Goal: Information Seeking & Learning: Compare options

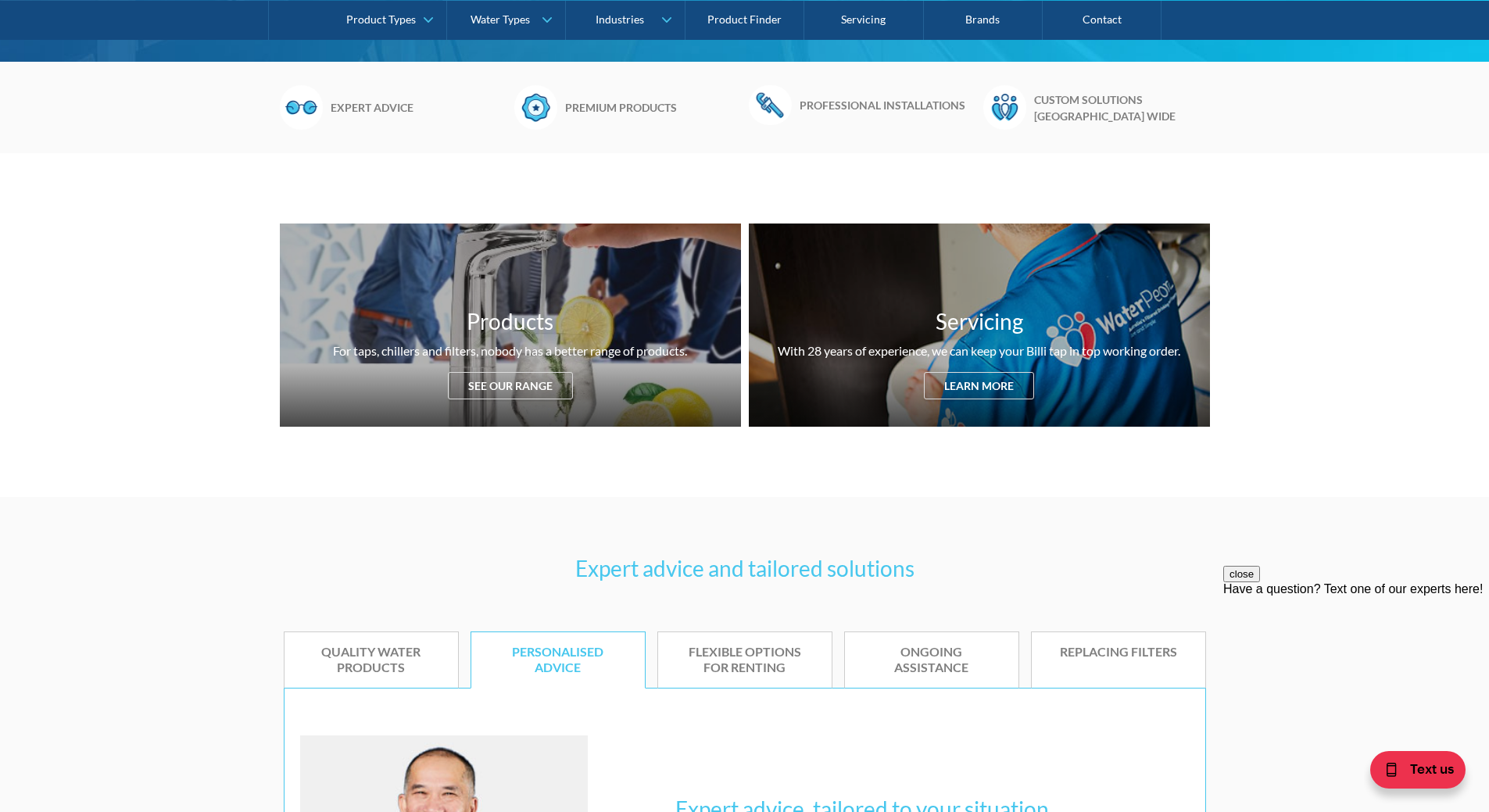
scroll to position [469, 0]
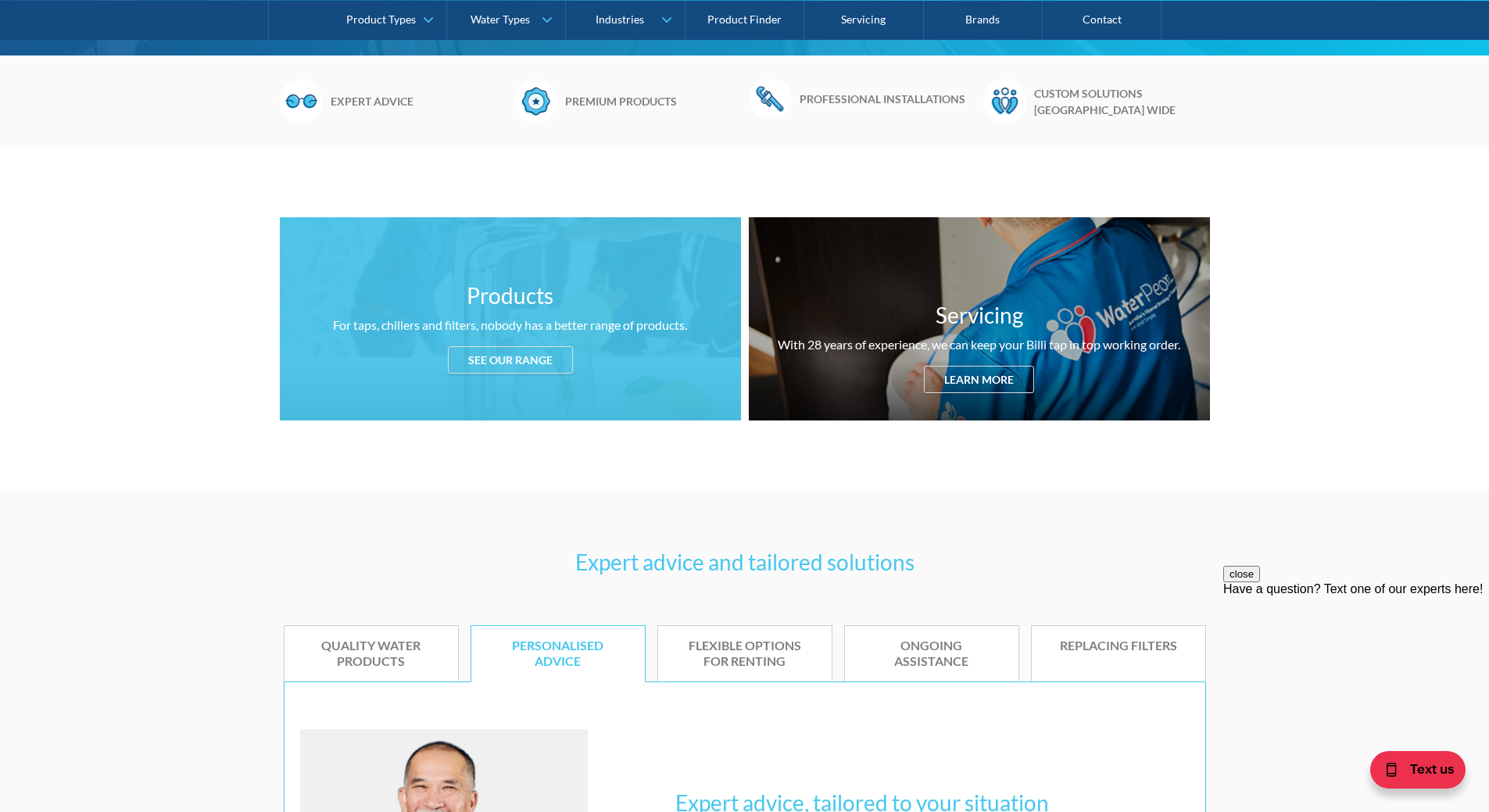
click at [531, 368] on div "See our range" at bounding box center [510, 359] width 125 height 27
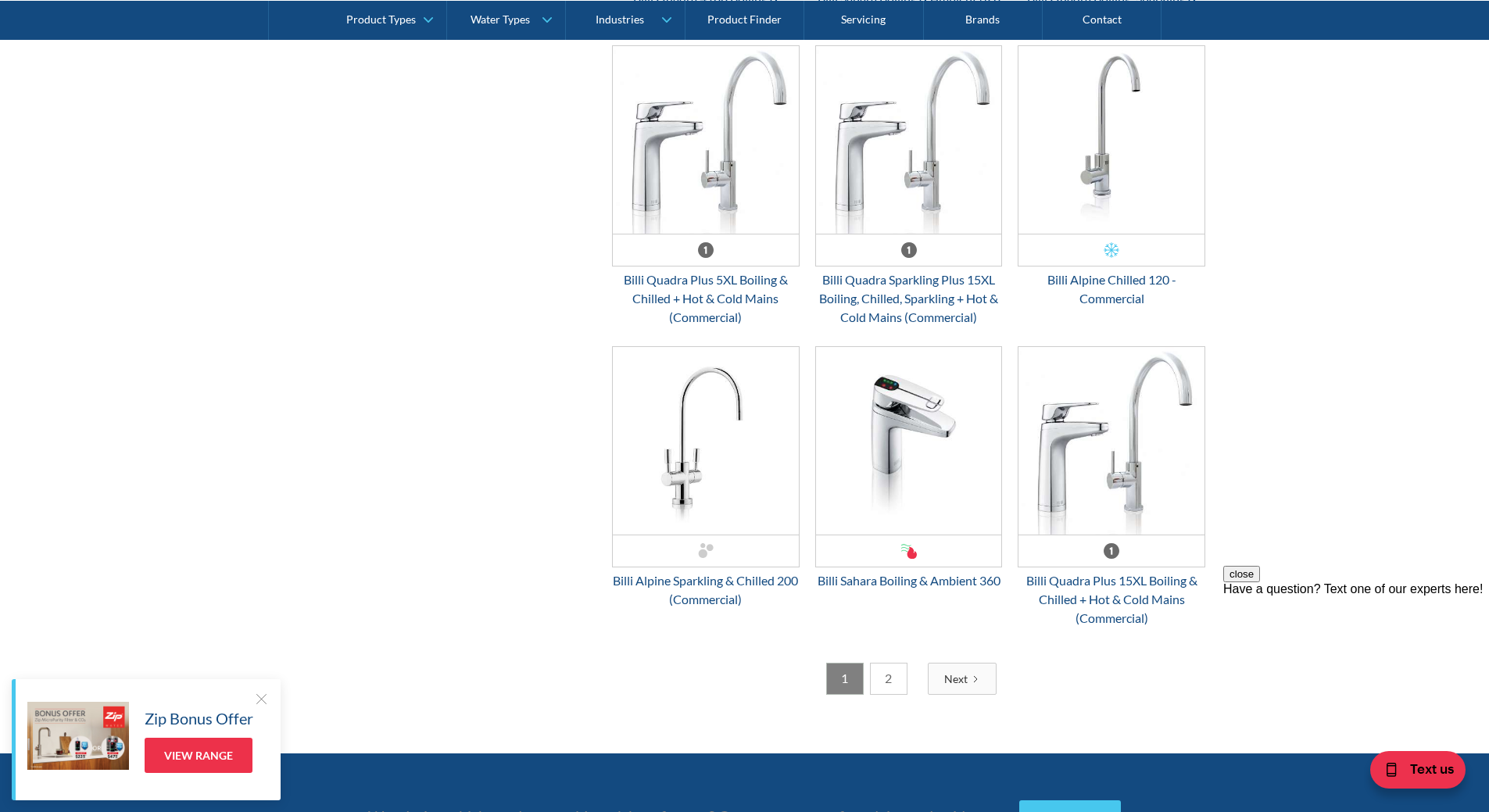
scroll to position [3860, 0]
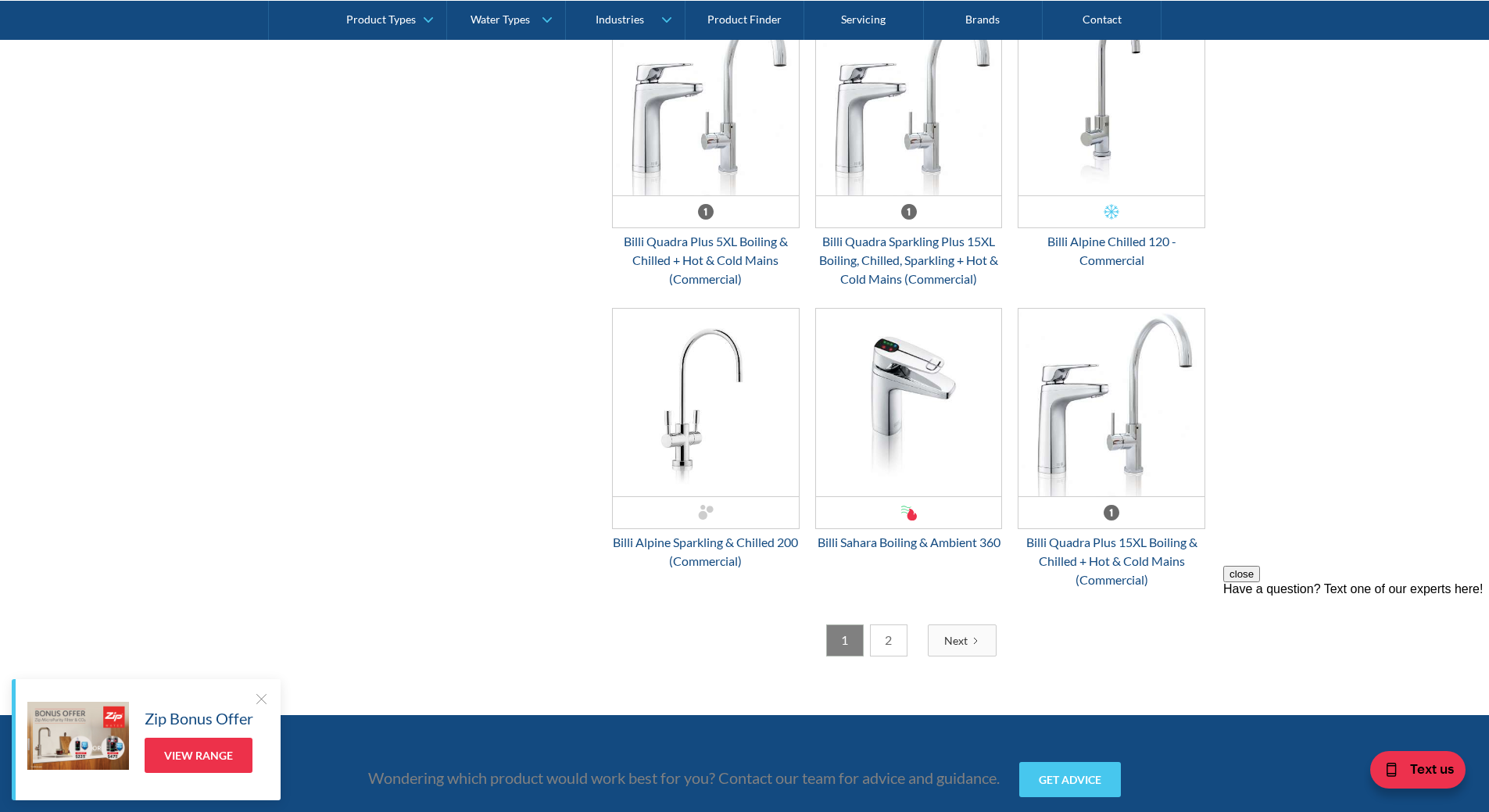
click at [897, 638] on link "2" at bounding box center [888, 640] width 37 height 32
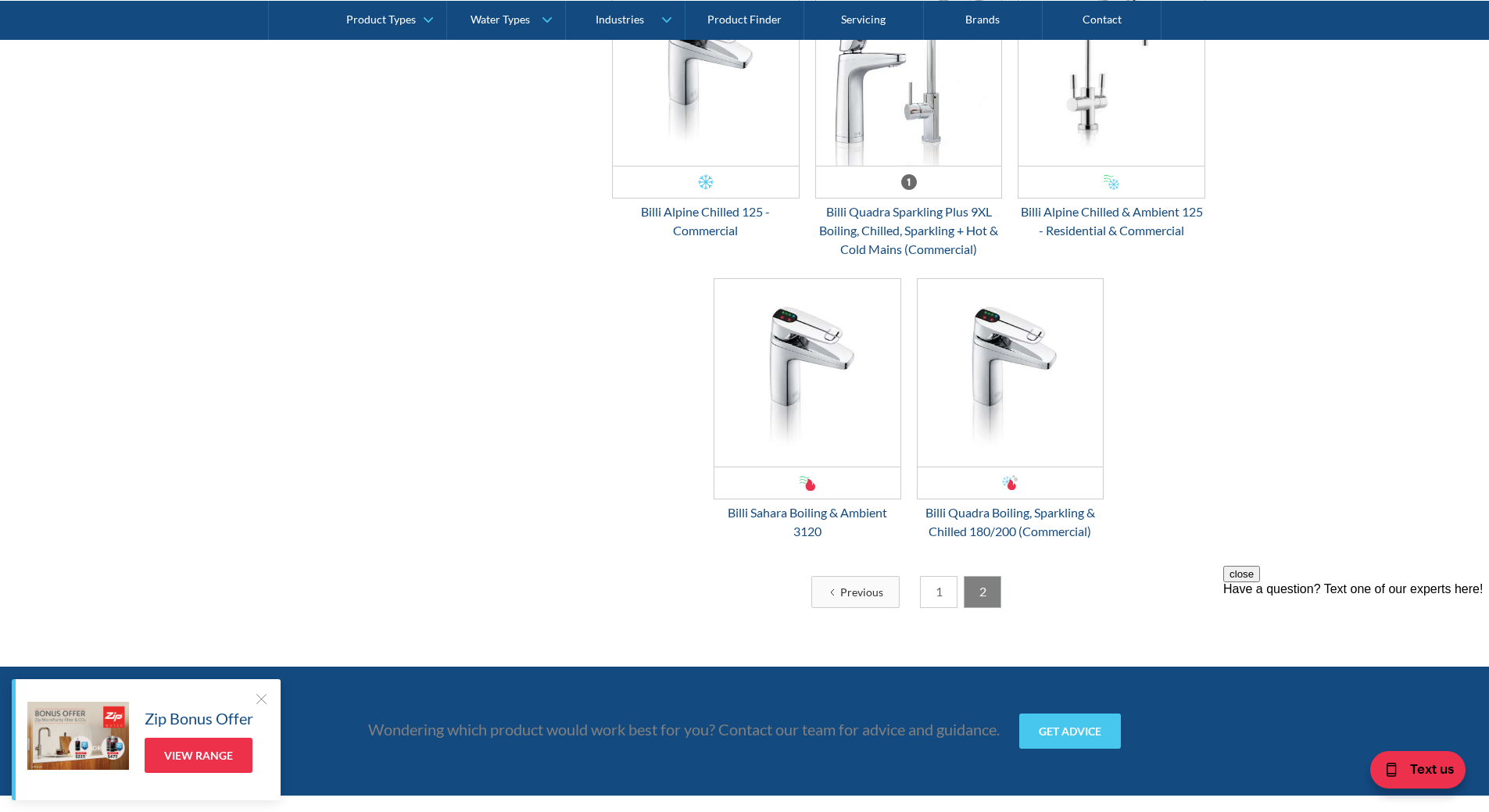
scroll to position [2844, 0]
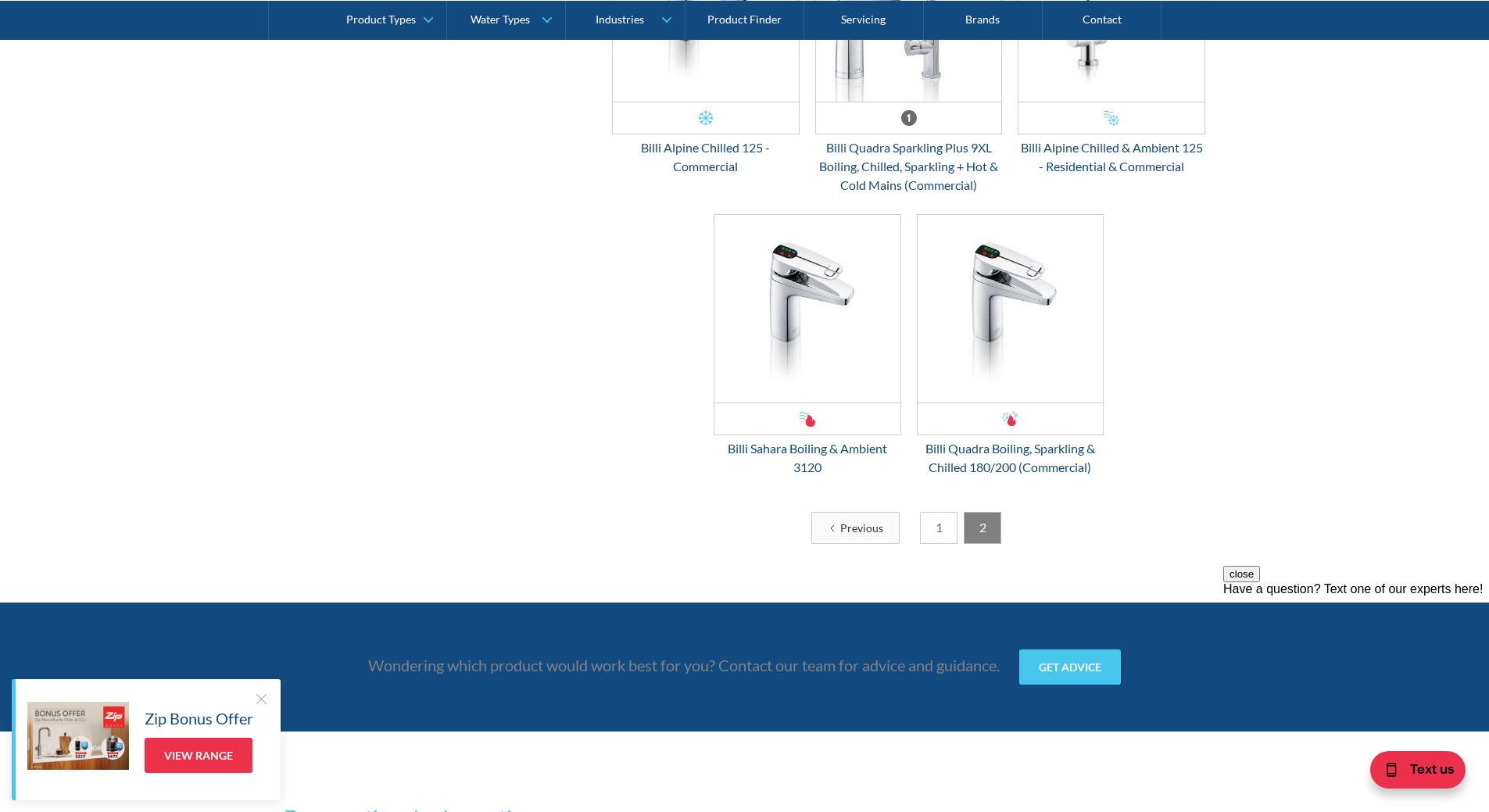
click at [935, 540] on link "1" at bounding box center [938, 528] width 37 height 32
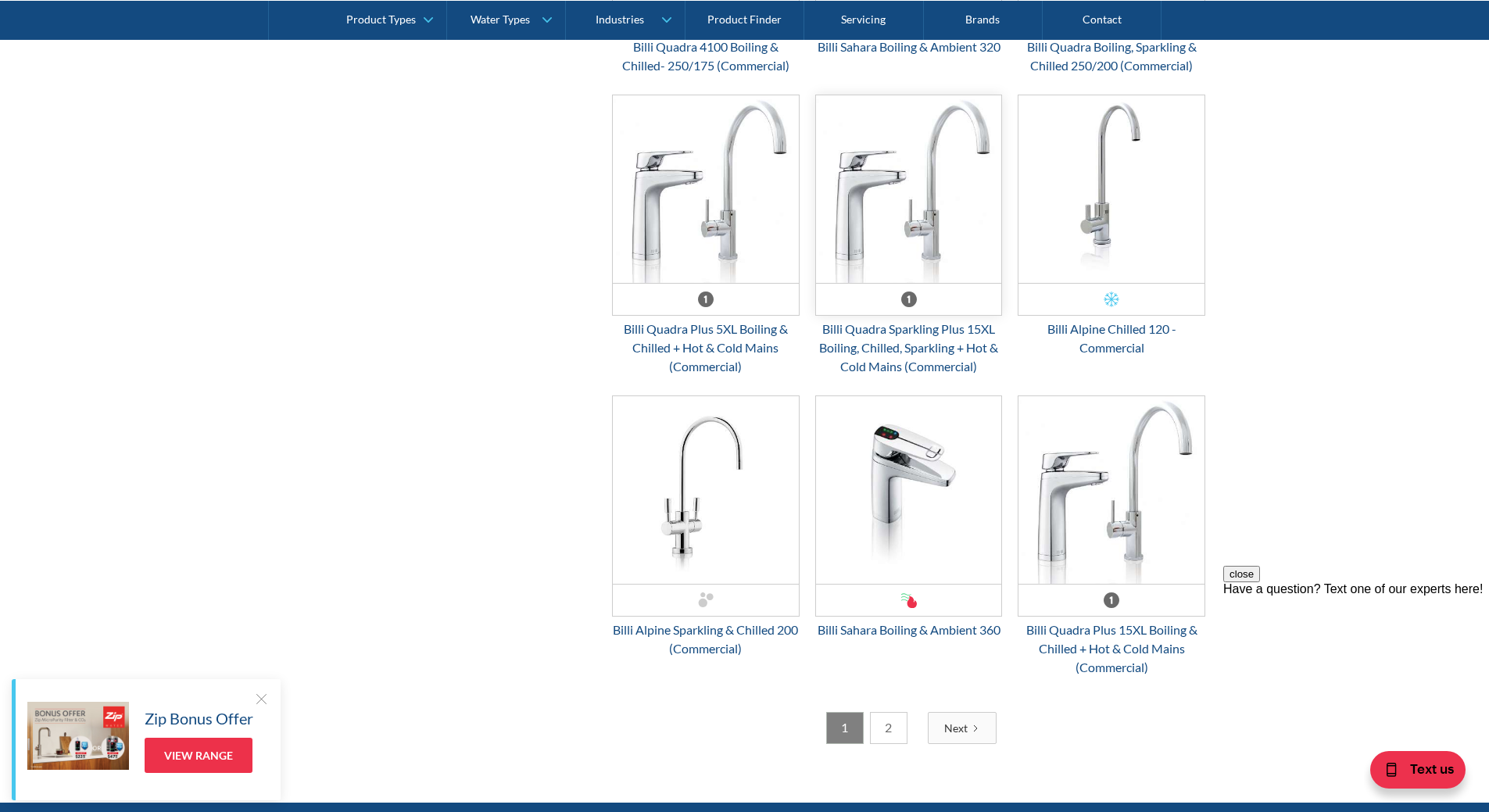
scroll to position [3703, 0]
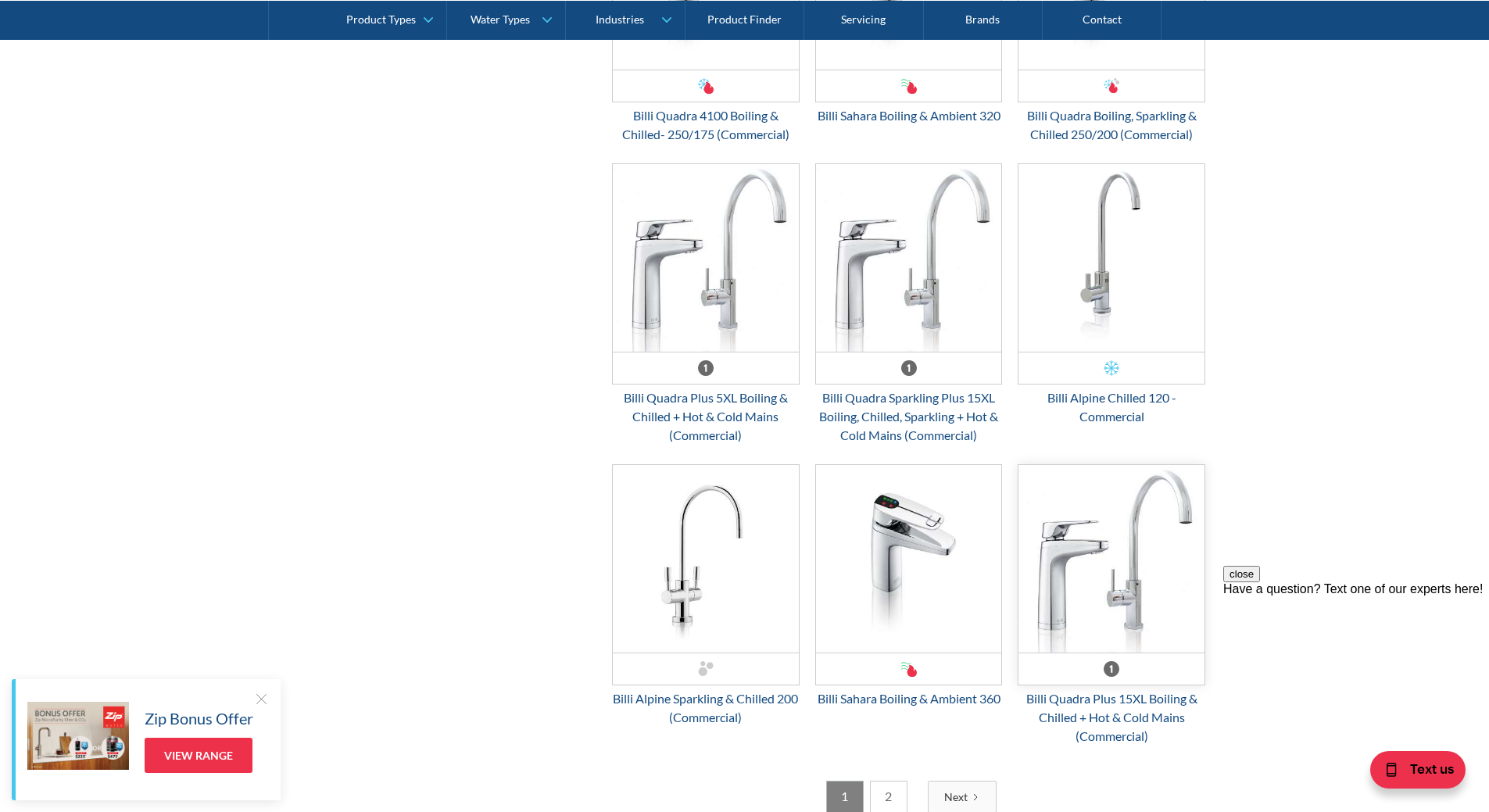
click at [1128, 568] on img "Email Form 3" at bounding box center [1110, 558] width 186 height 187
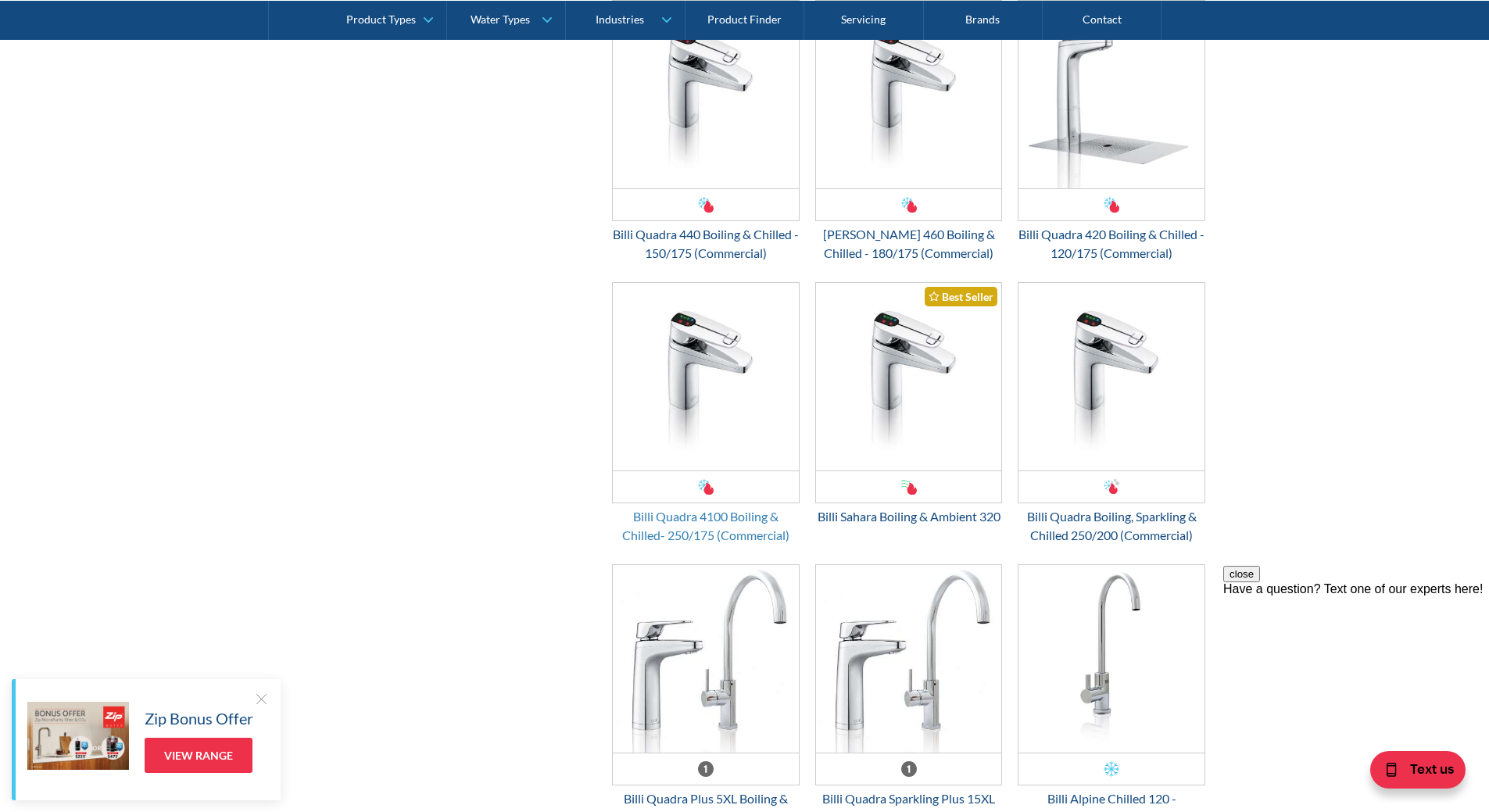
scroll to position [3157, 0]
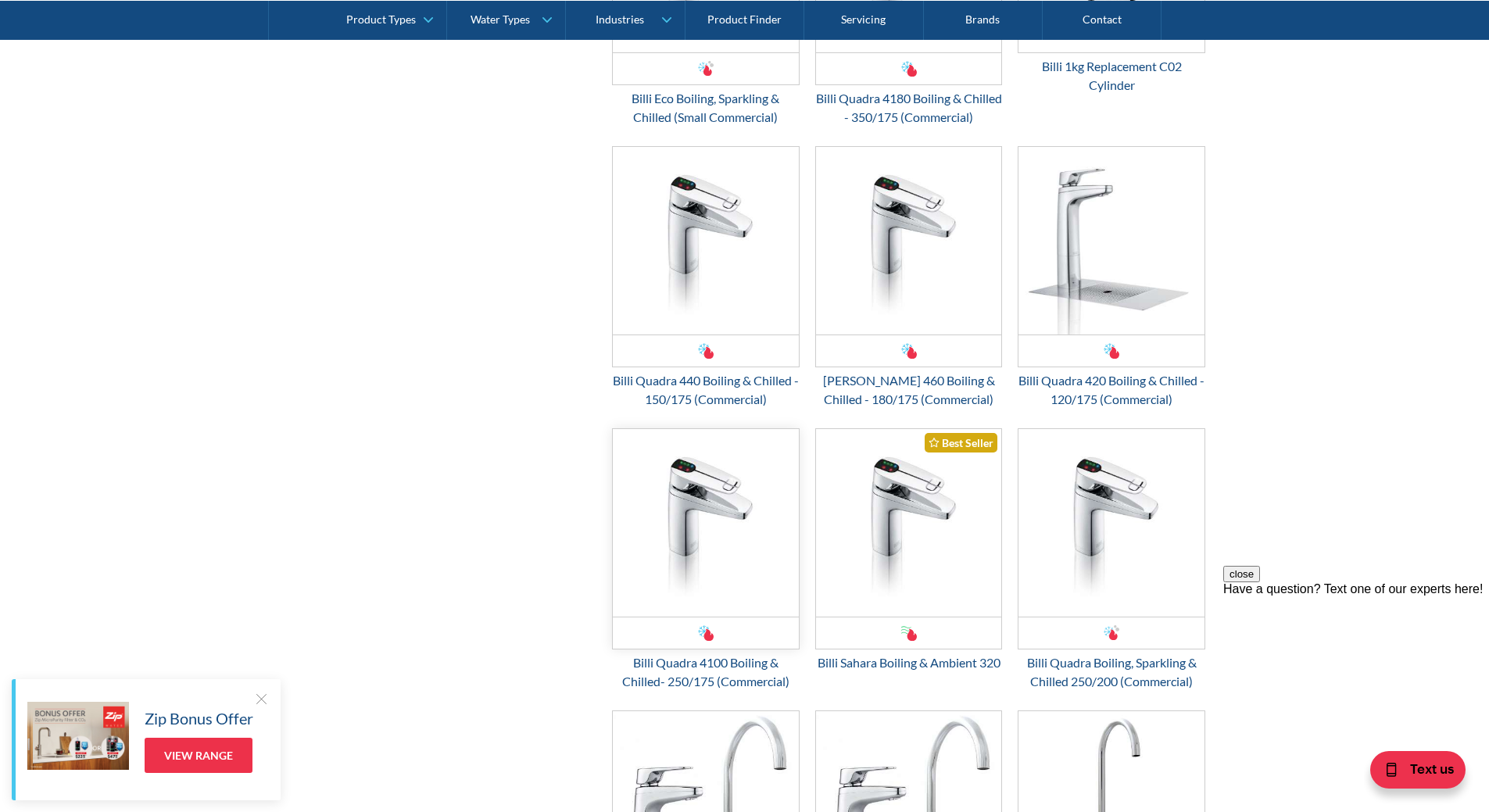
click at [698, 505] on img "Email Form 3" at bounding box center [705, 522] width 186 height 187
click at [652, 678] on div "Billi Quadra 4100 Boiling & Chilled- 250/175 (Commercial)" at bounding box center [705, 671] width 187 height 37
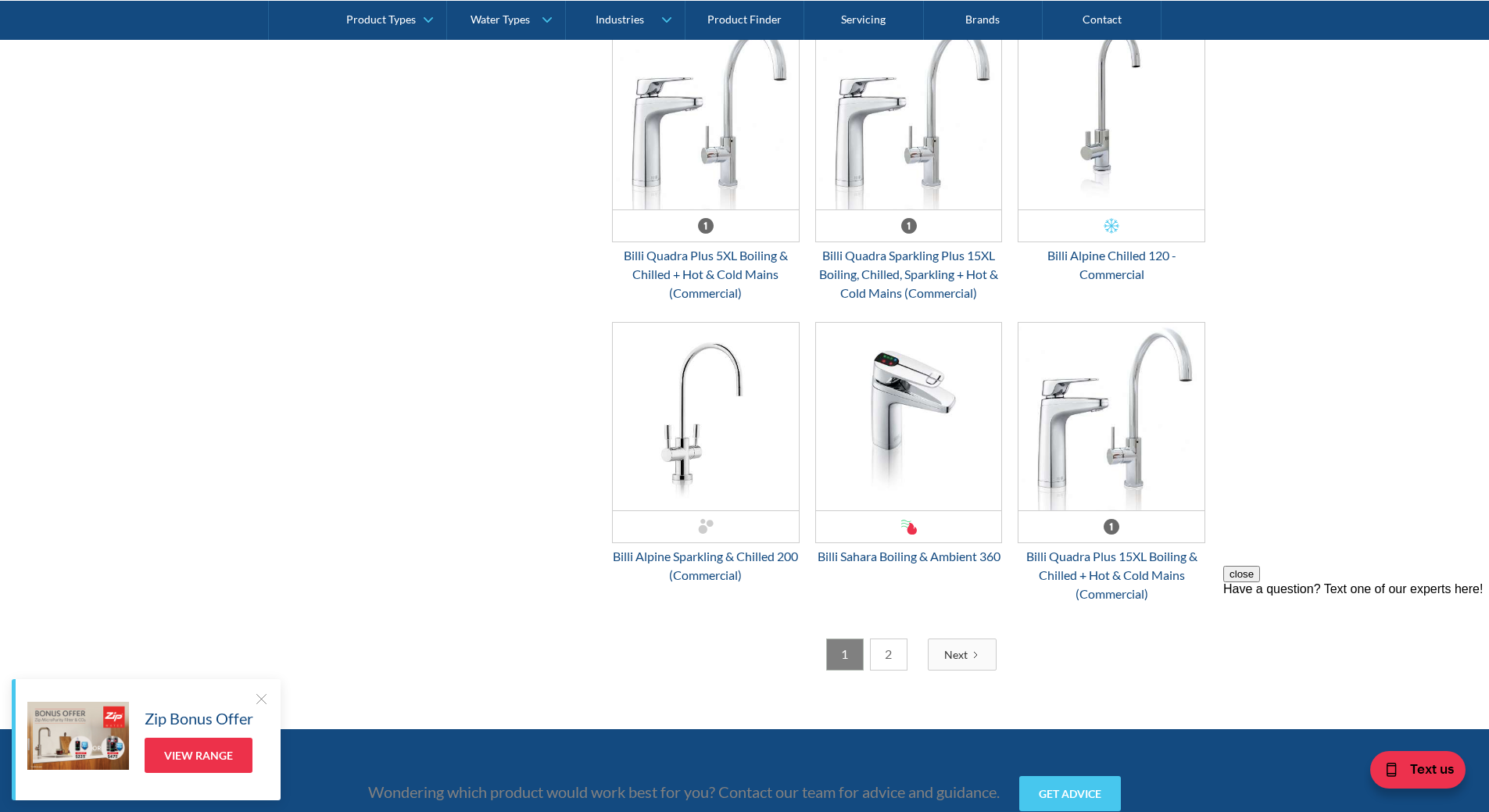
scroll to position [3860, 0]
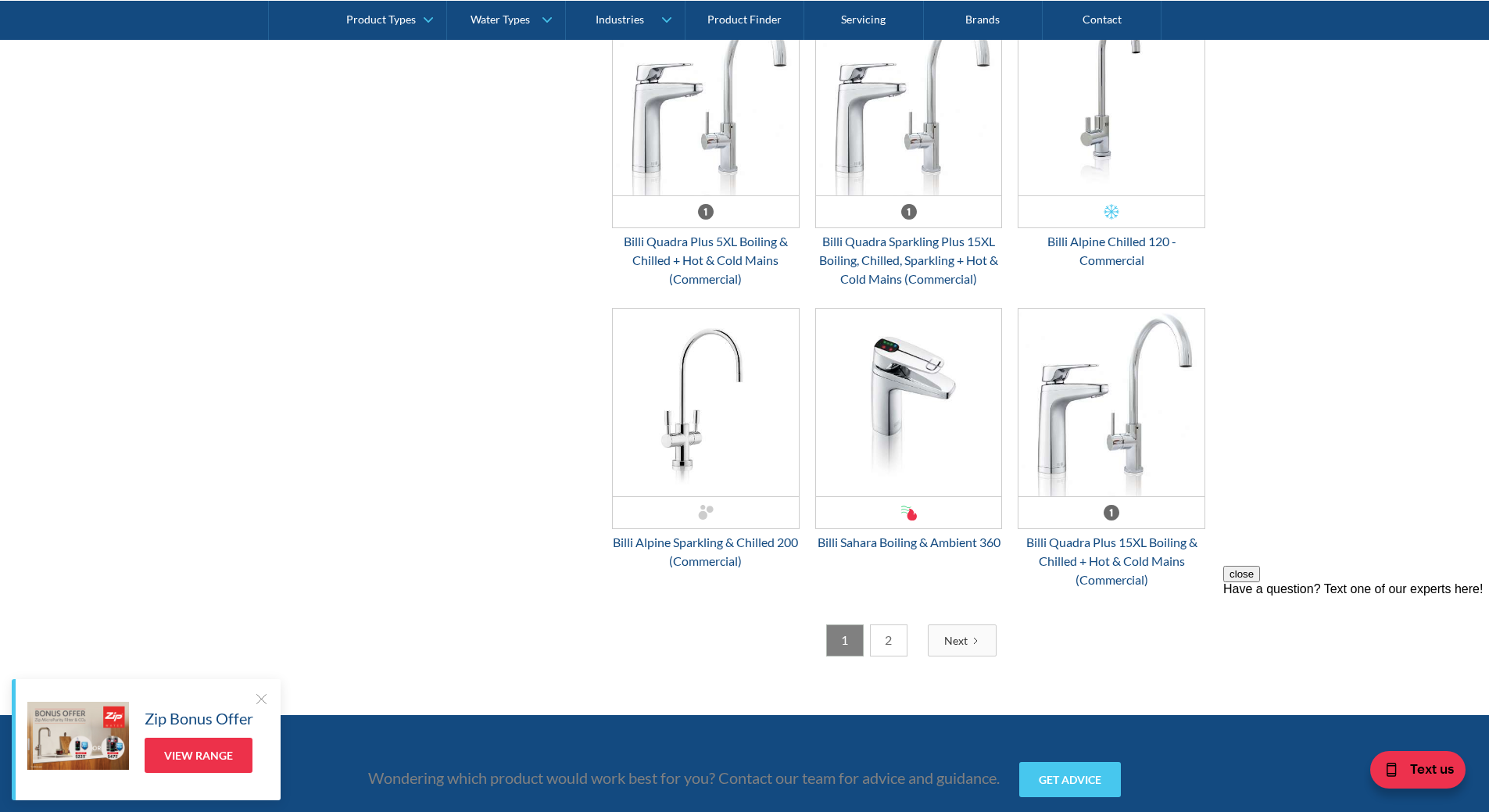
click at [887, 644] on link "2" at bounding box center [888, 640] width 37 height 32
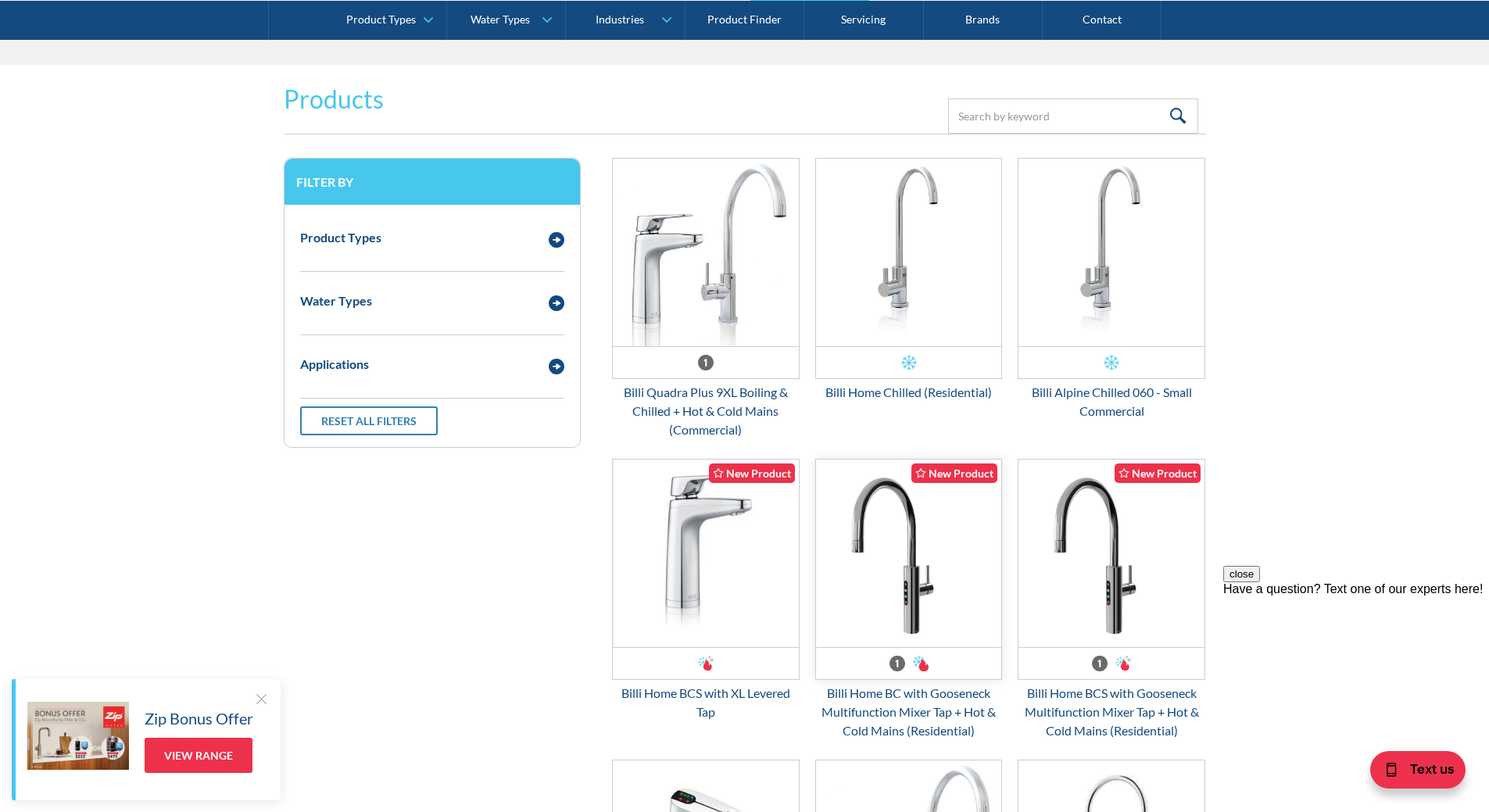
scroll to position [2052, 0]
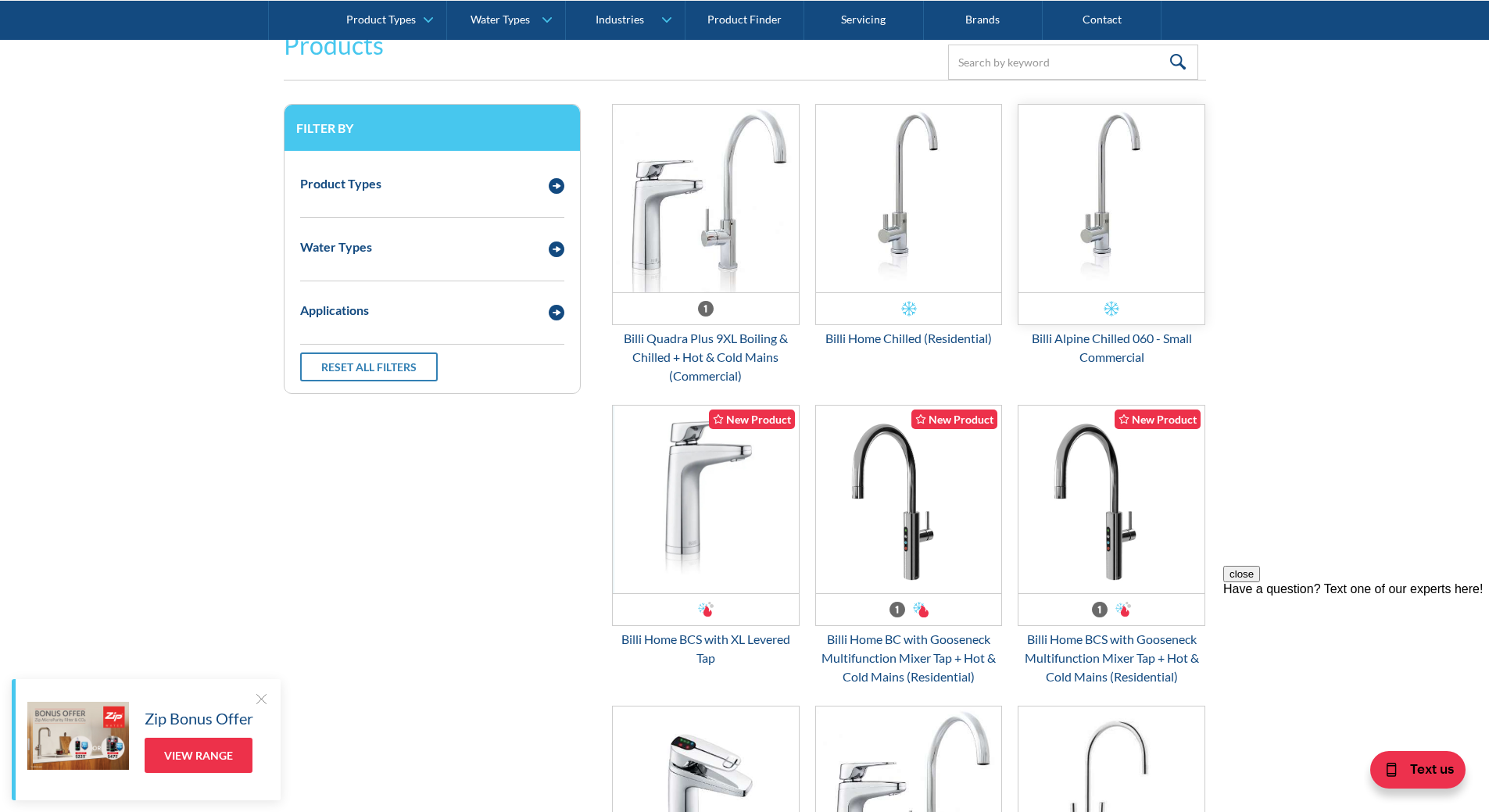
click at [1155, 273] on img "Email Form 3" at bounding box center [1110, 198] width 186 height 187
click at [710, 222] on img "Email Form 3" at bounding box center [705, 198] width 186 height 187
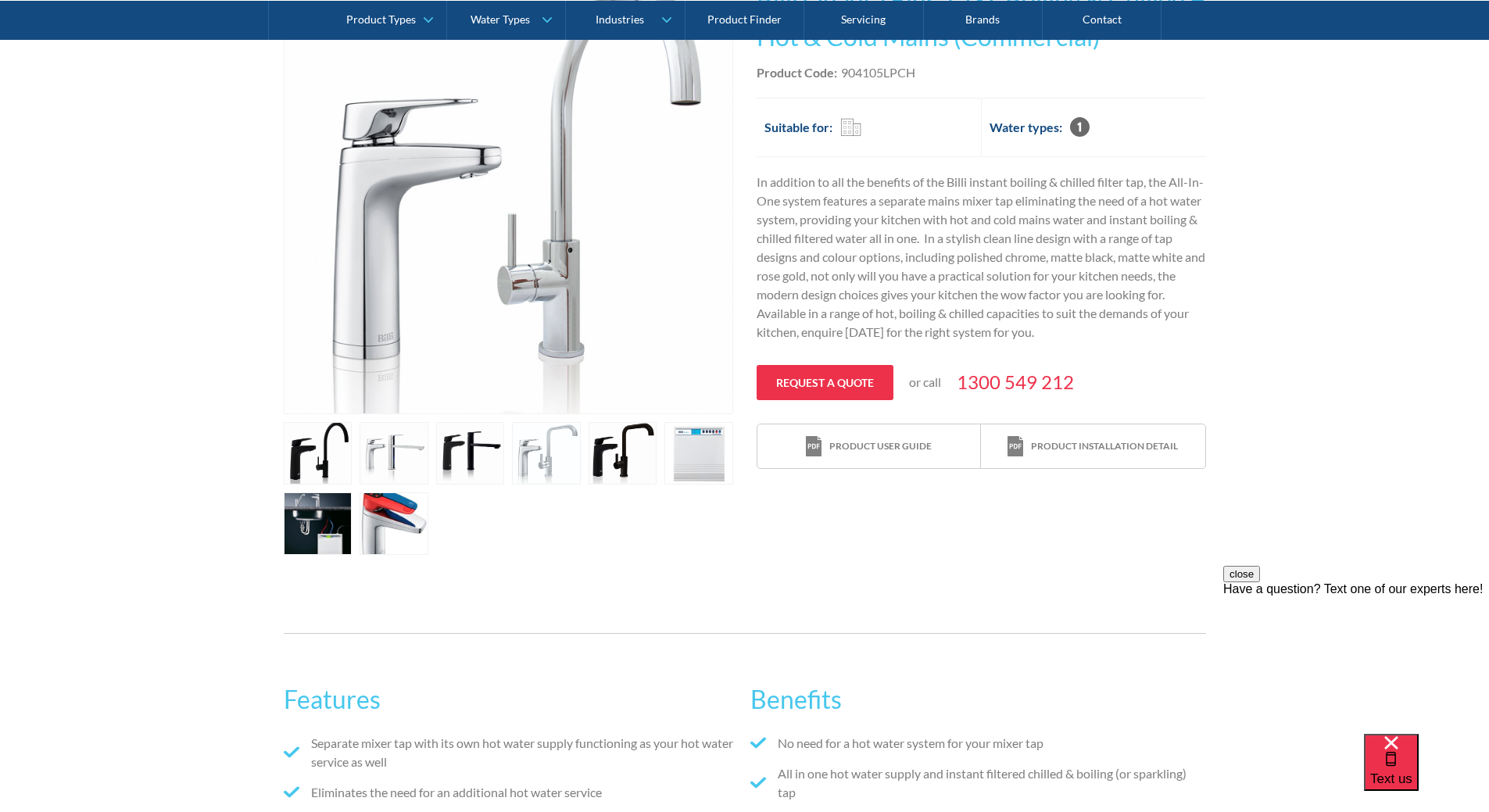
scroll to position [390, 0]
click at [320, 463] on link "open lightbox" at bounding box center [317, 452] width 69 height 62
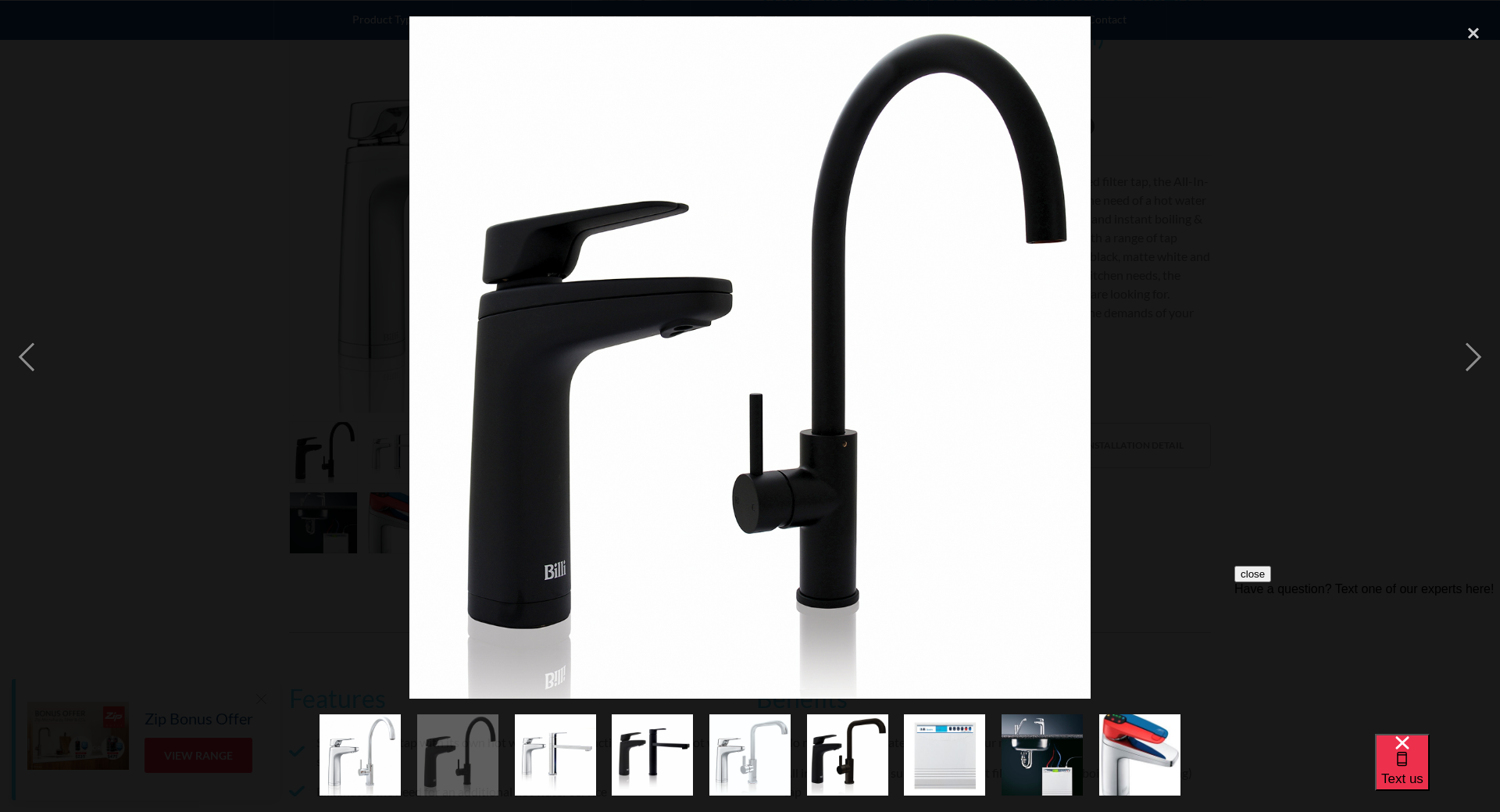
click at [668, 755] on img "show item 4 of 9" at bounding box center [652, 754] width 81 height 81
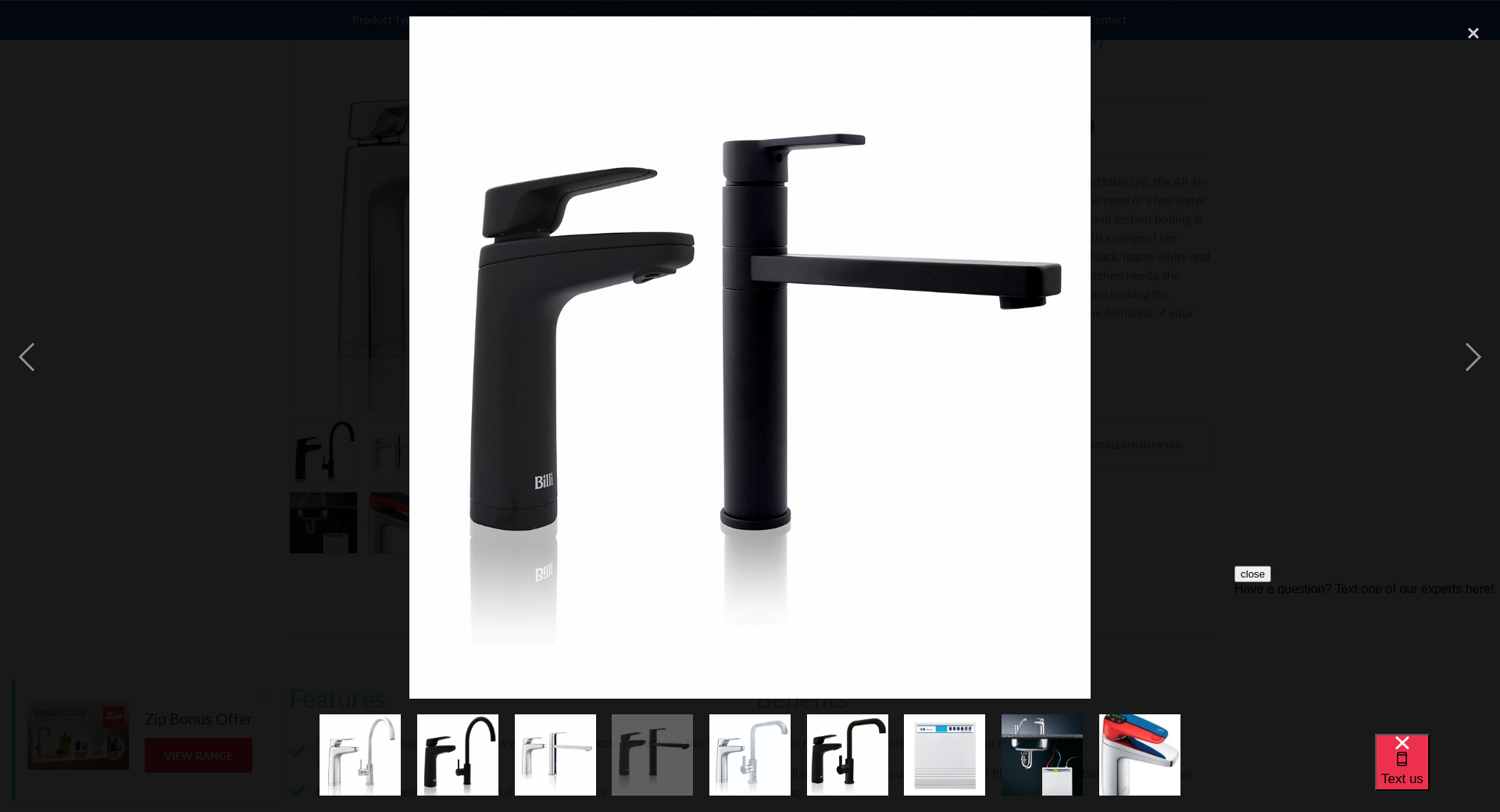
click at [830, 752] on img "show item 6 of 9" at bounding box center [848, 754] width 81 height 81
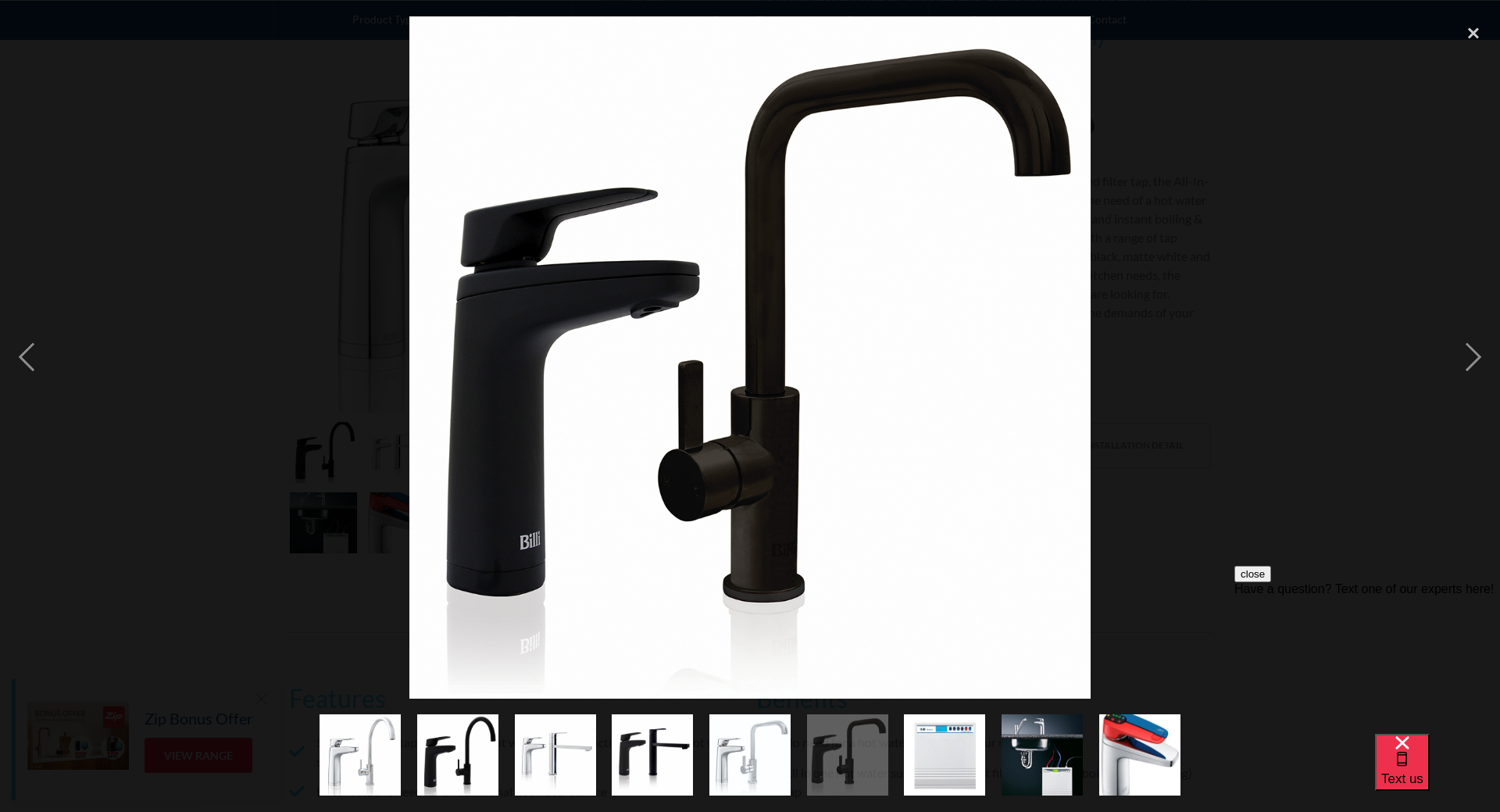
click at [955, 767] on img "show item 7 of 9" at bounding box center [944, 754] width 81 height 81
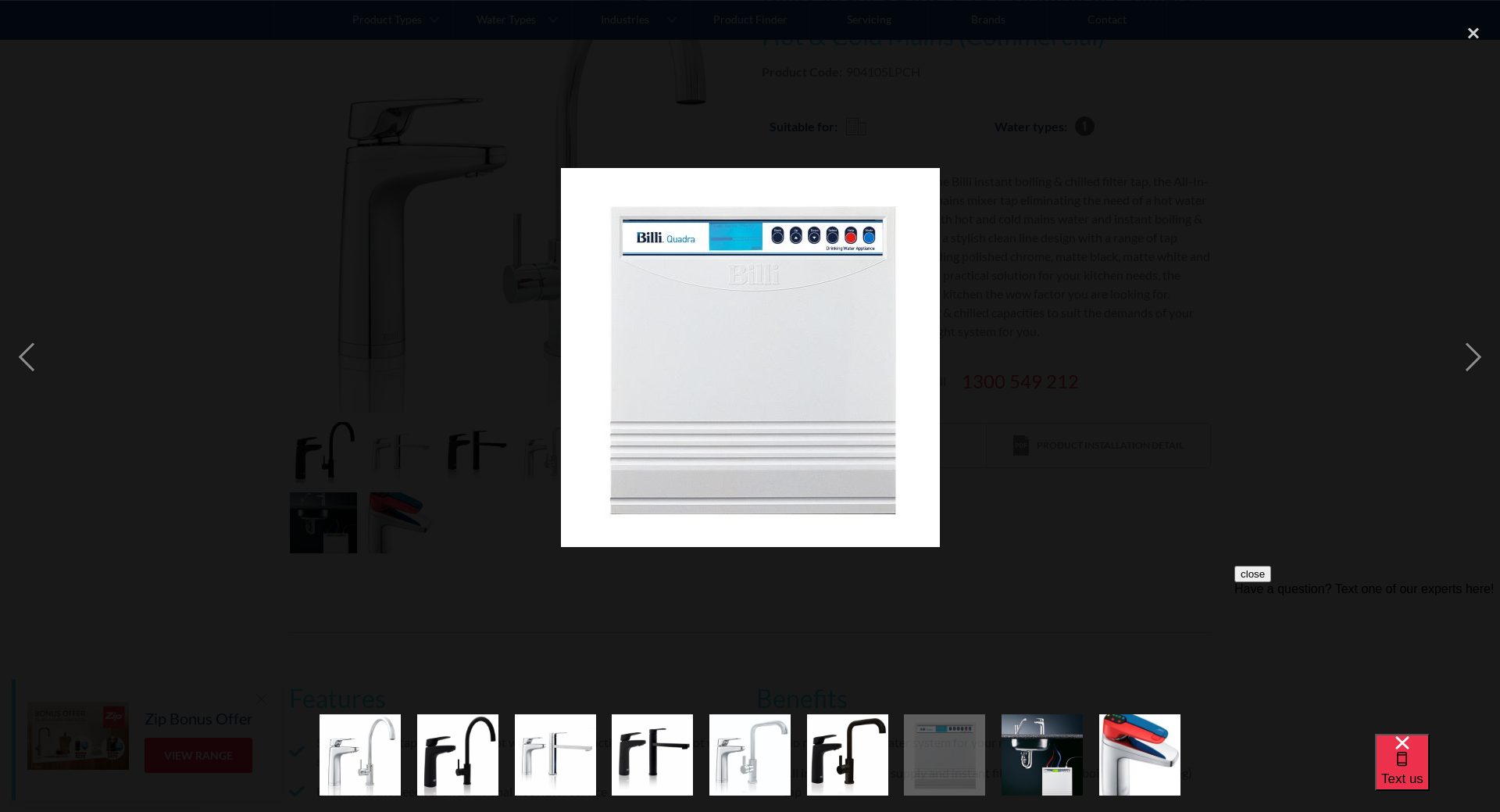
click at [1015, 771] on img "show item 8 of 9" at bounding box center [1042, 755] width 81 height 102
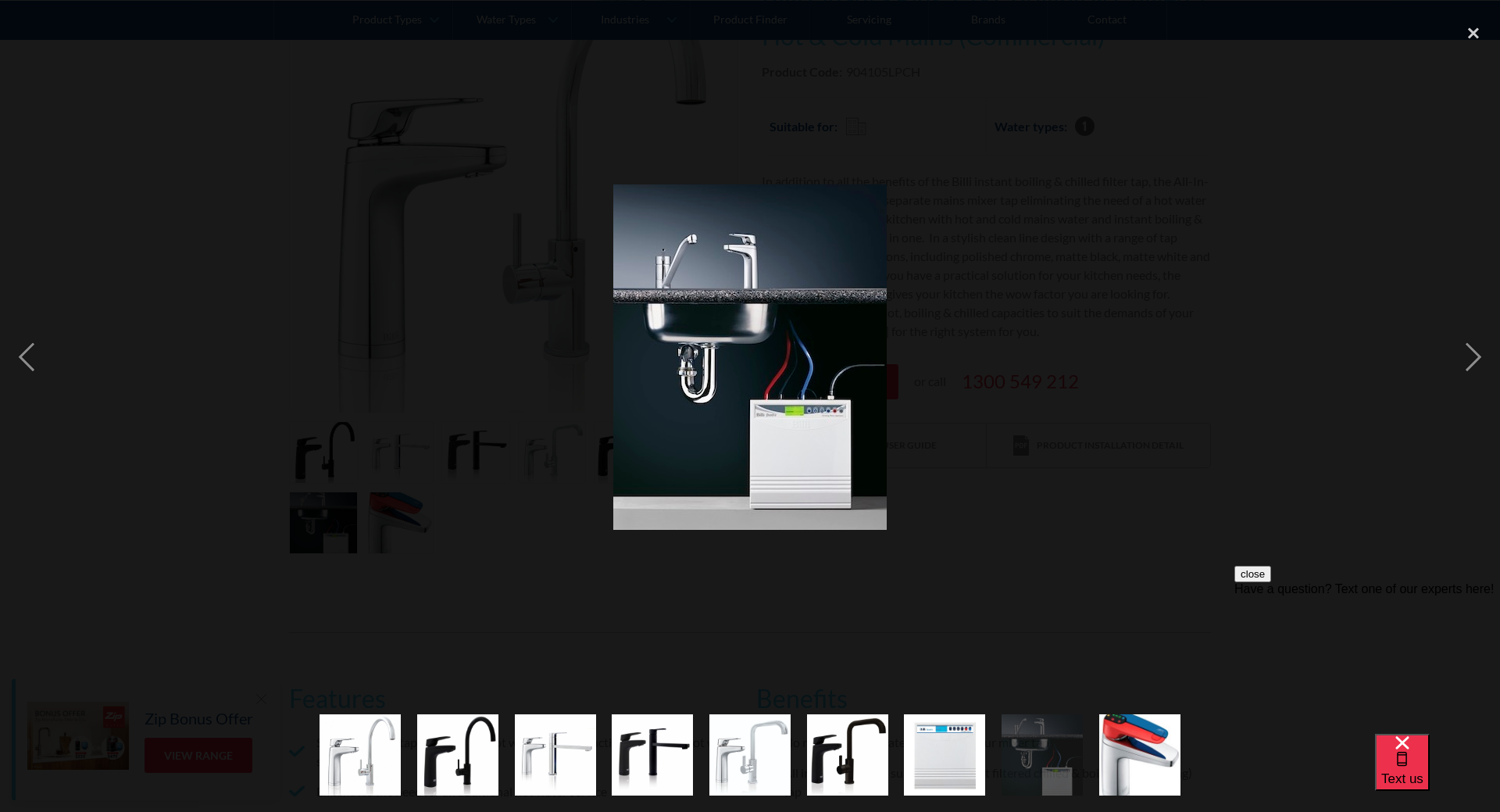
click at [1106, 754] on img "show item 9 of 9" at bounding box center [1140, 755] width 81 height 93
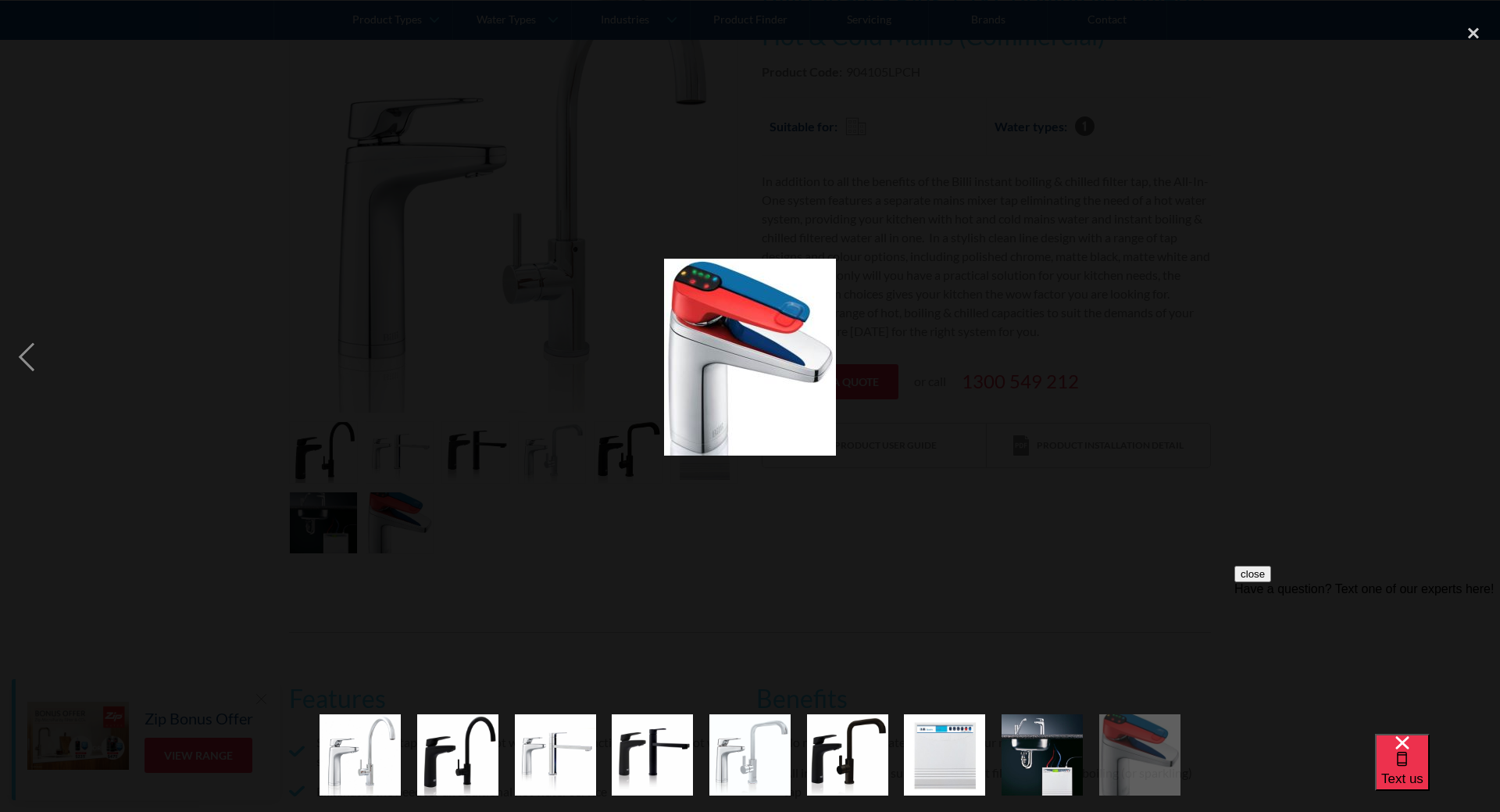
click at [360, 748] on img "show item 1 of 9" at bounding box center [359, 754] width 81 height 81
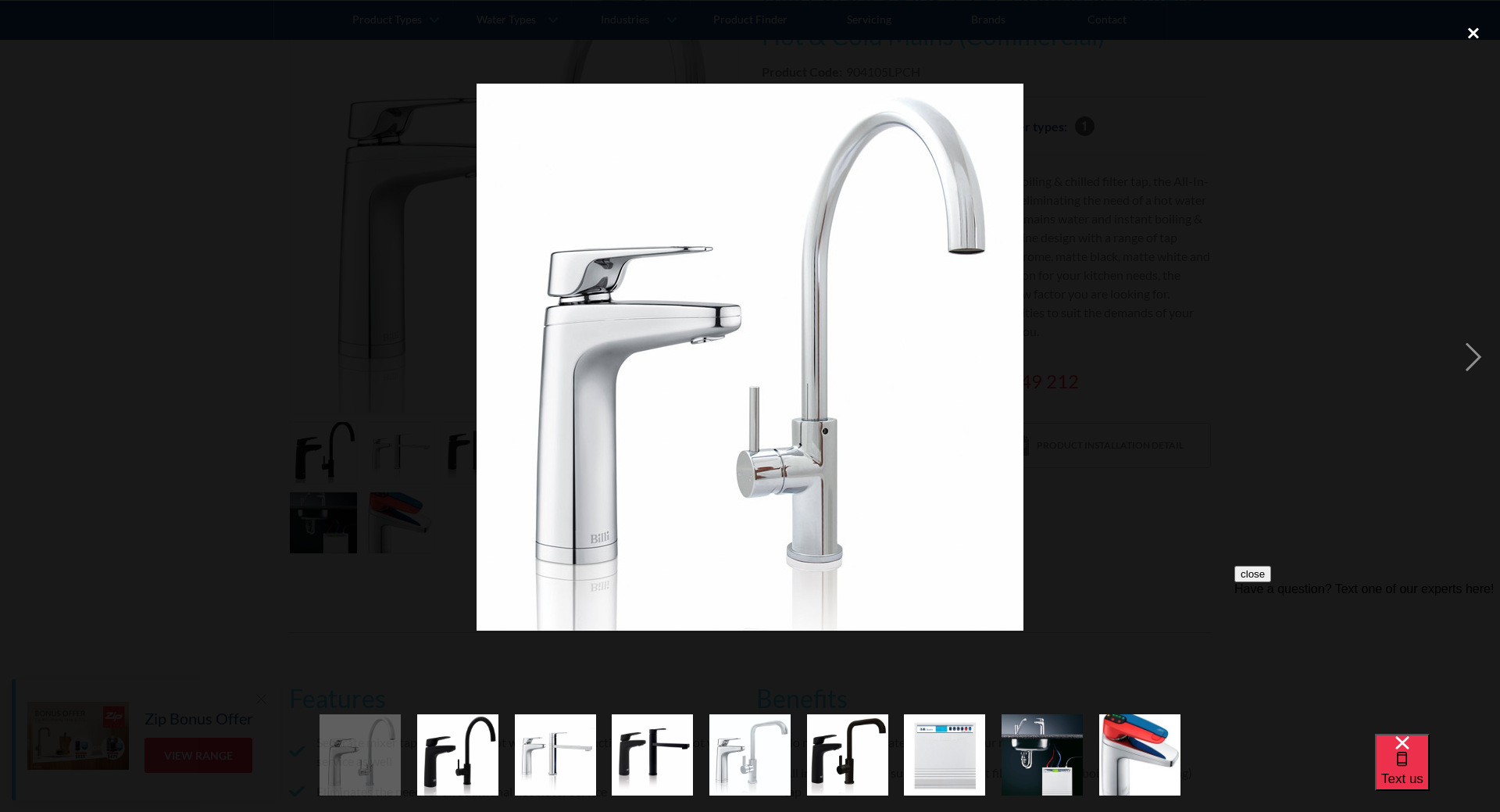
click at [1477, 29] on div "close lightbox" at bounding box center [1473, 34] width 53 height 35
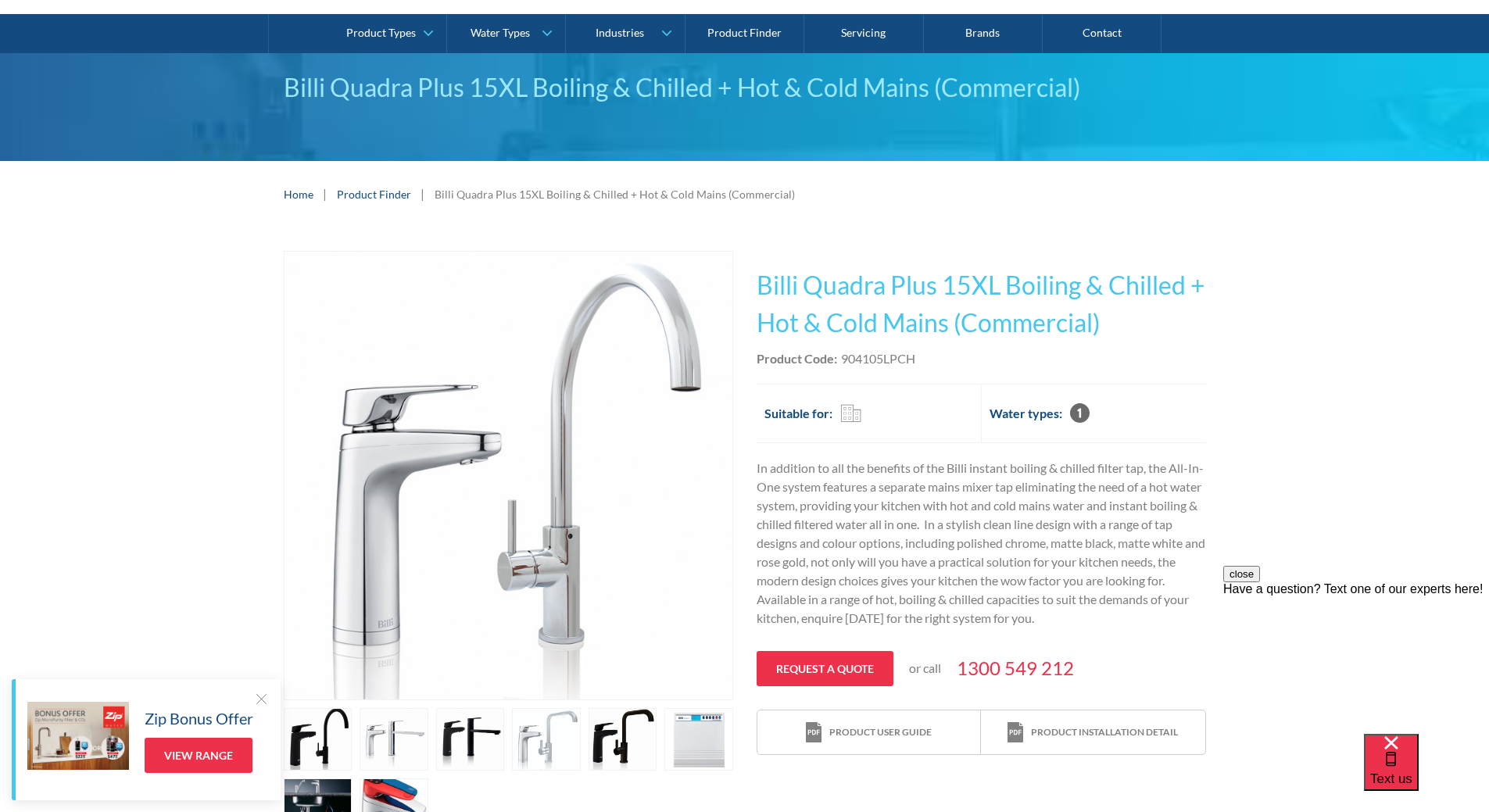
scroll to position [0, 0]
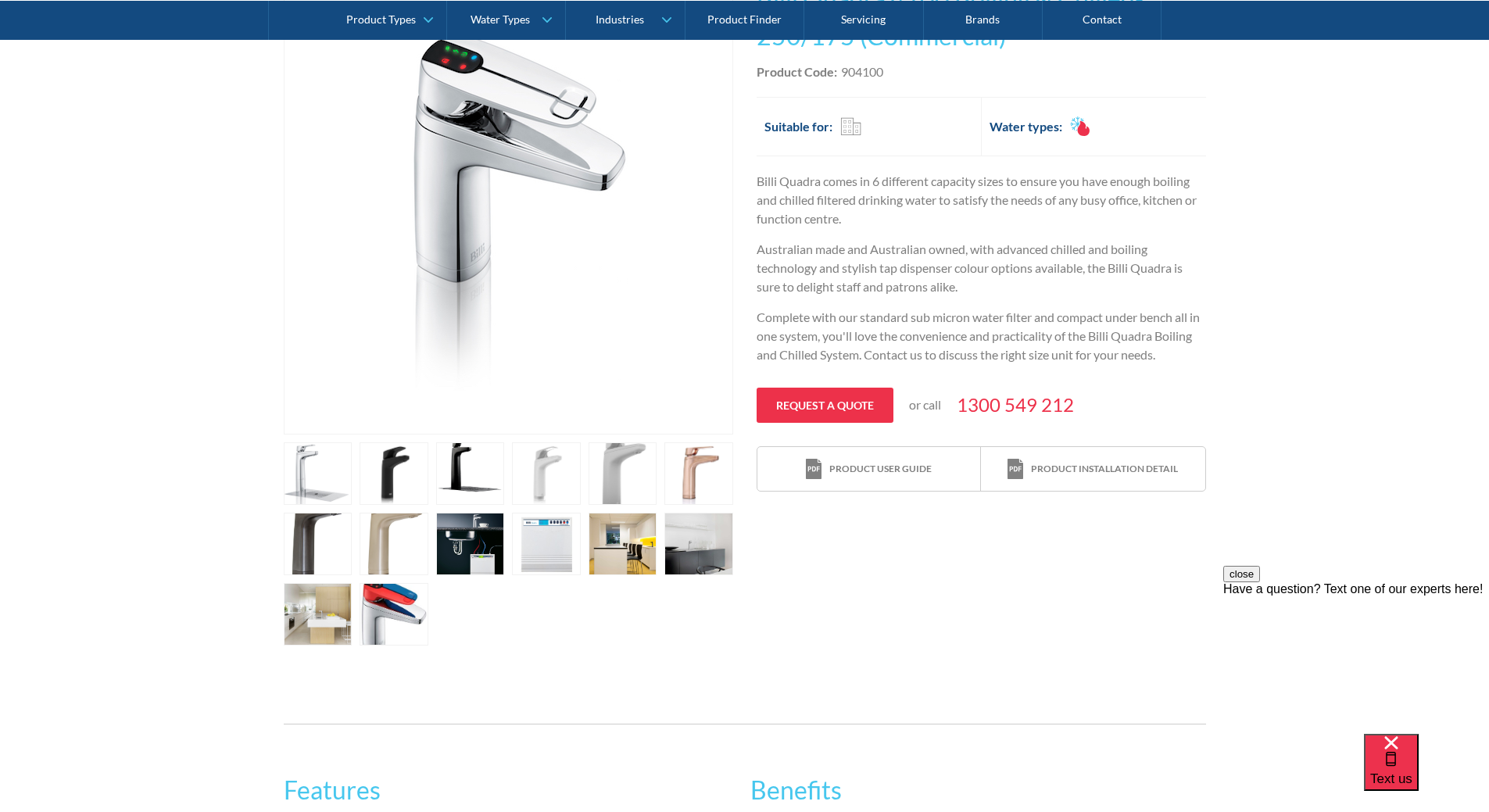
click at [318, 618] on link "open lightbox" at bounding box center [317, 614] width 69 height 62
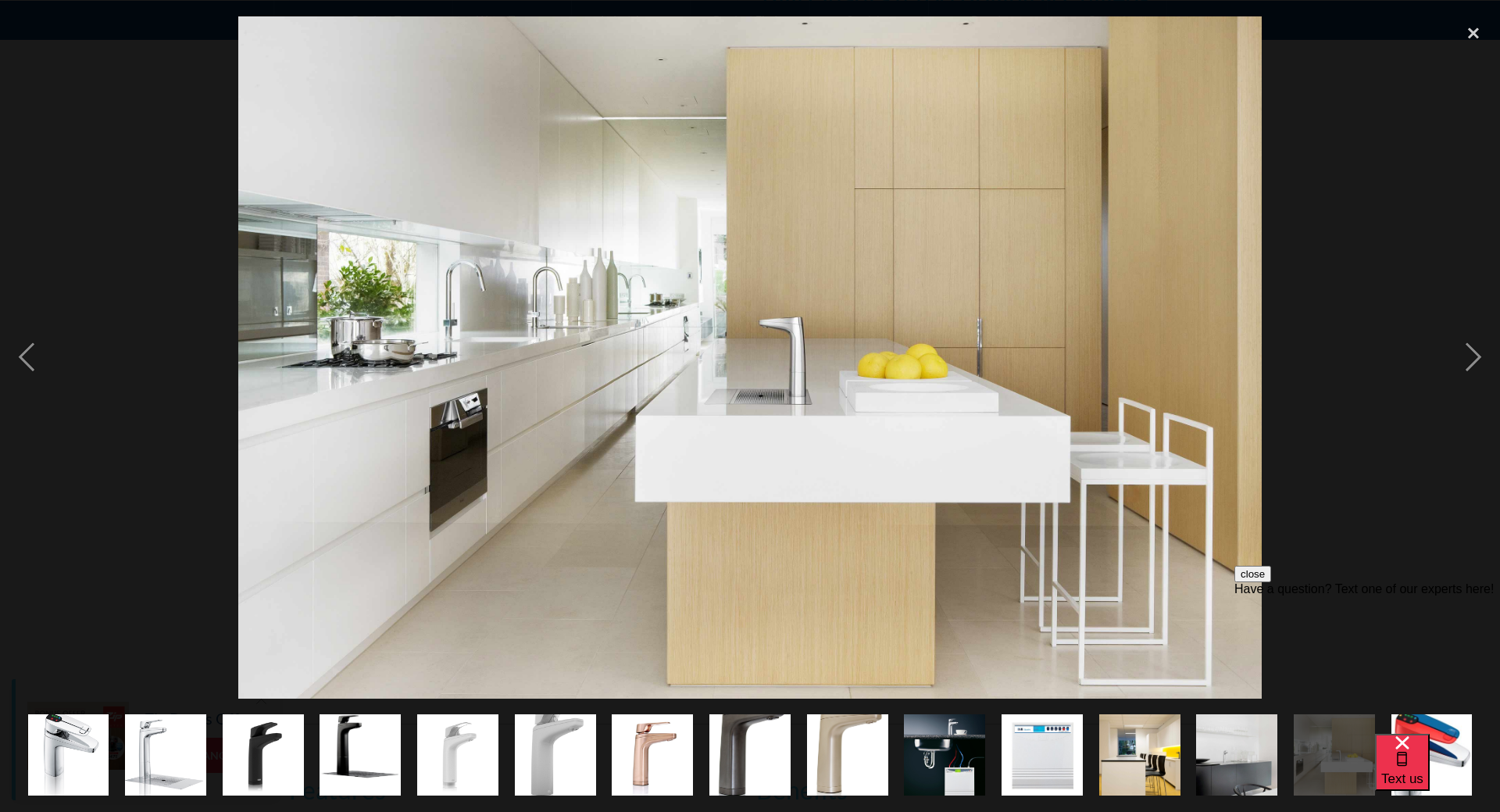
click at [167, 744] on img "show item 2 of 15" at bounding box center [166, 755] width 81 height 91
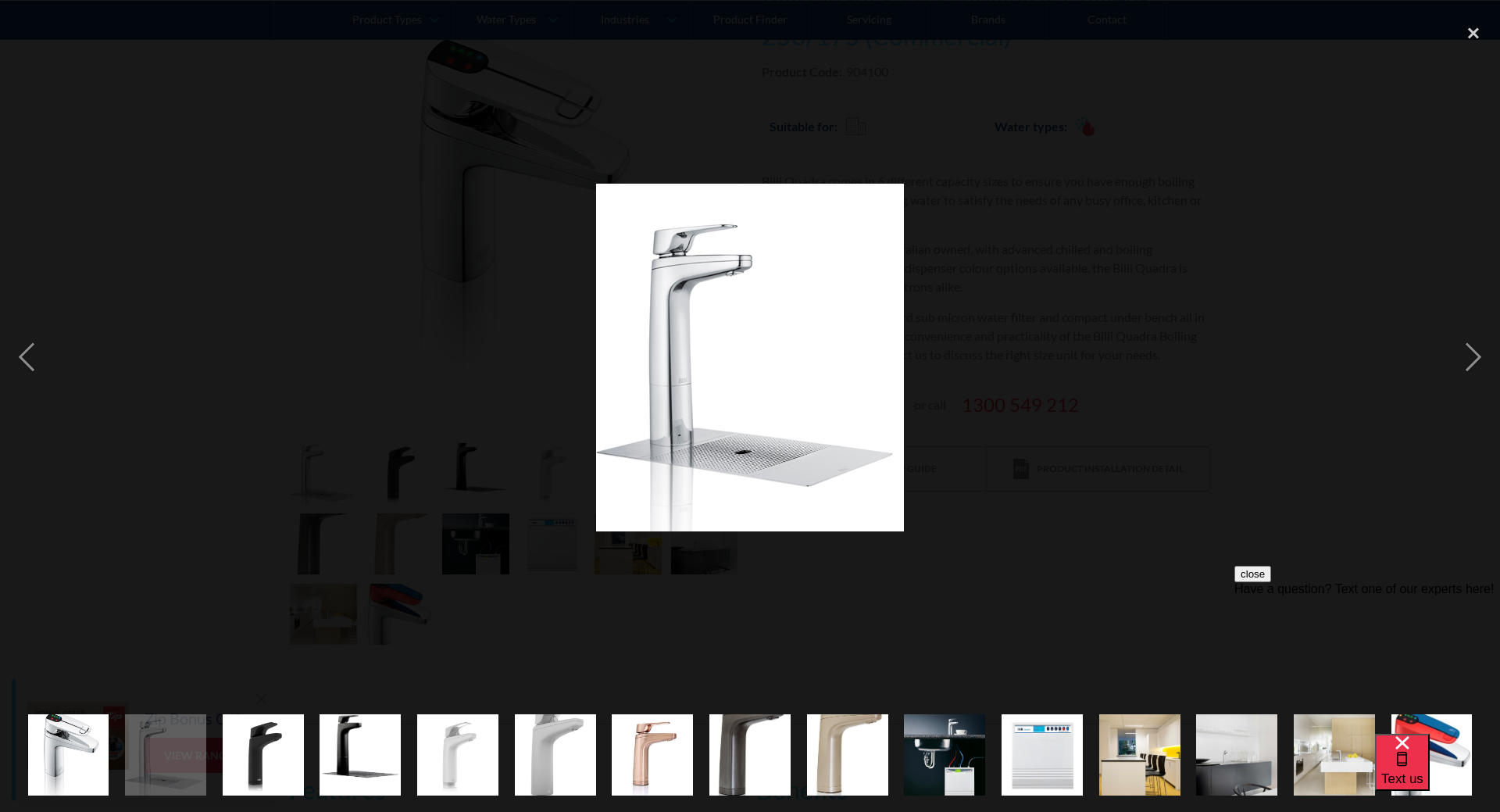
click at [937, 774] on img "show item 10 of 15" at bounding box center [944, 754] width 81 height 103
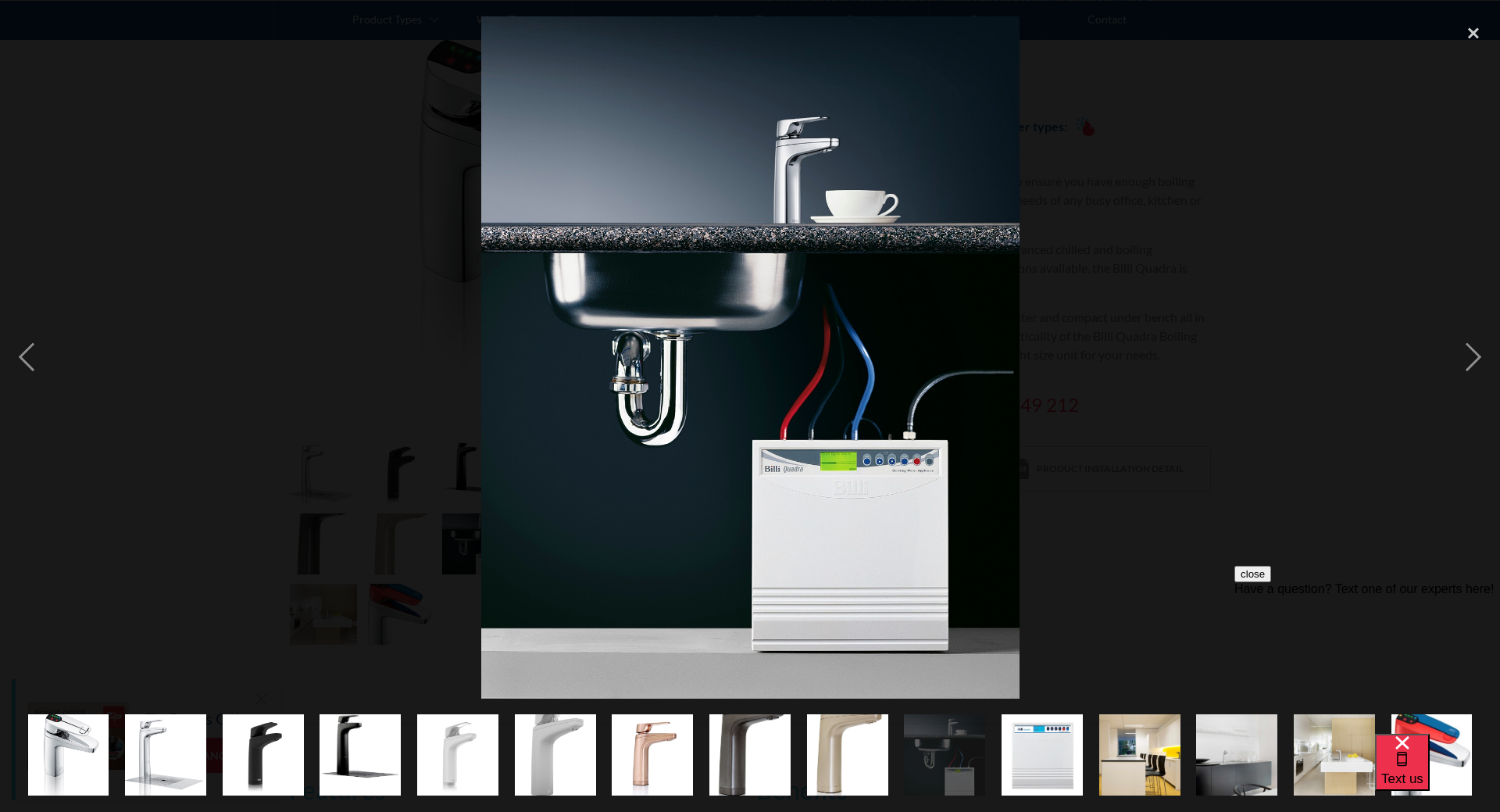
click at [1151, 764] on img "show item 12 of 15" at bounding box center [1140, 754] width 126 height 81
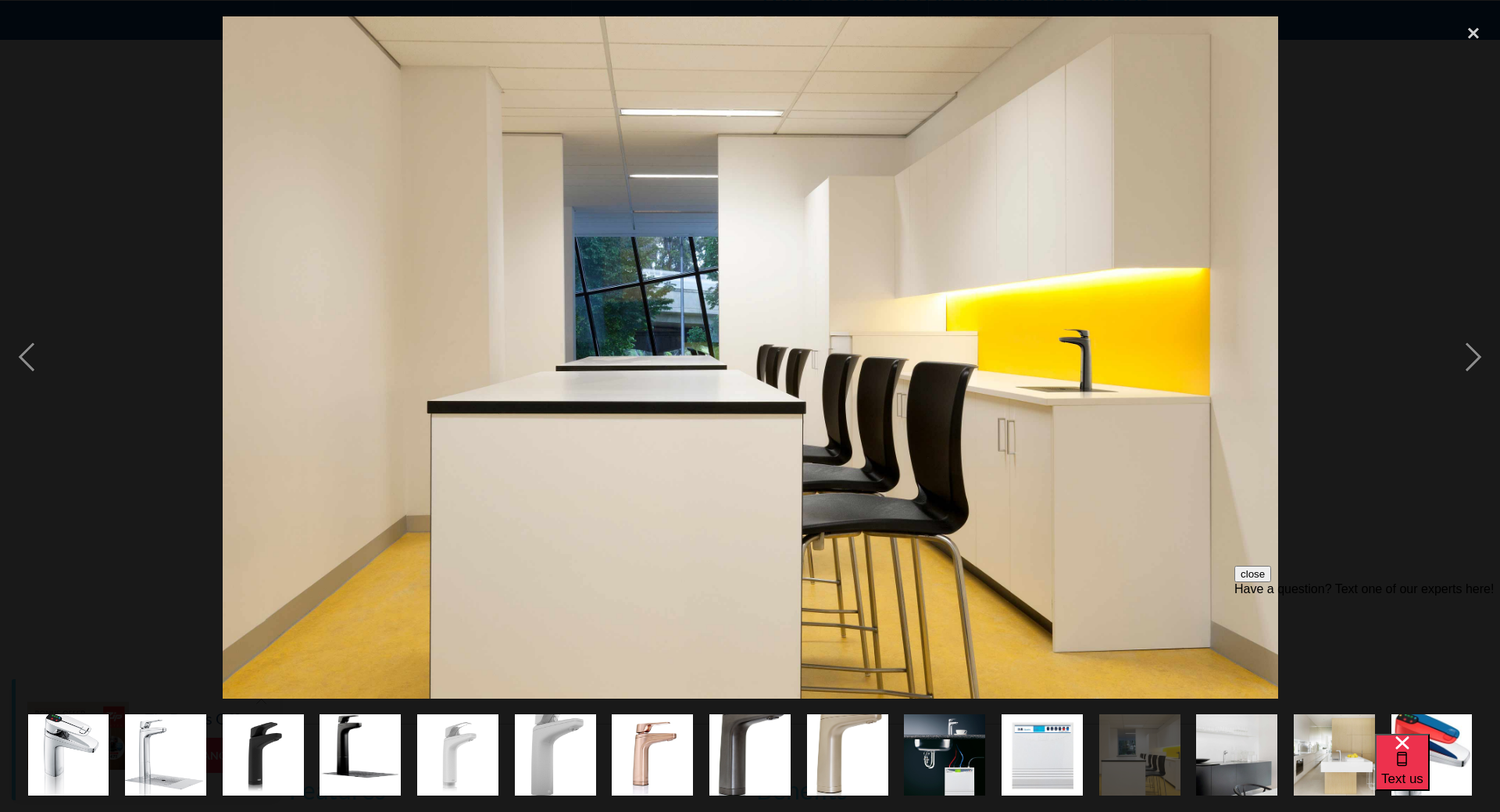
click at [1235, 771] on img "show item 13 of 15" at bounding box center [1237, 754] width 122 height 81
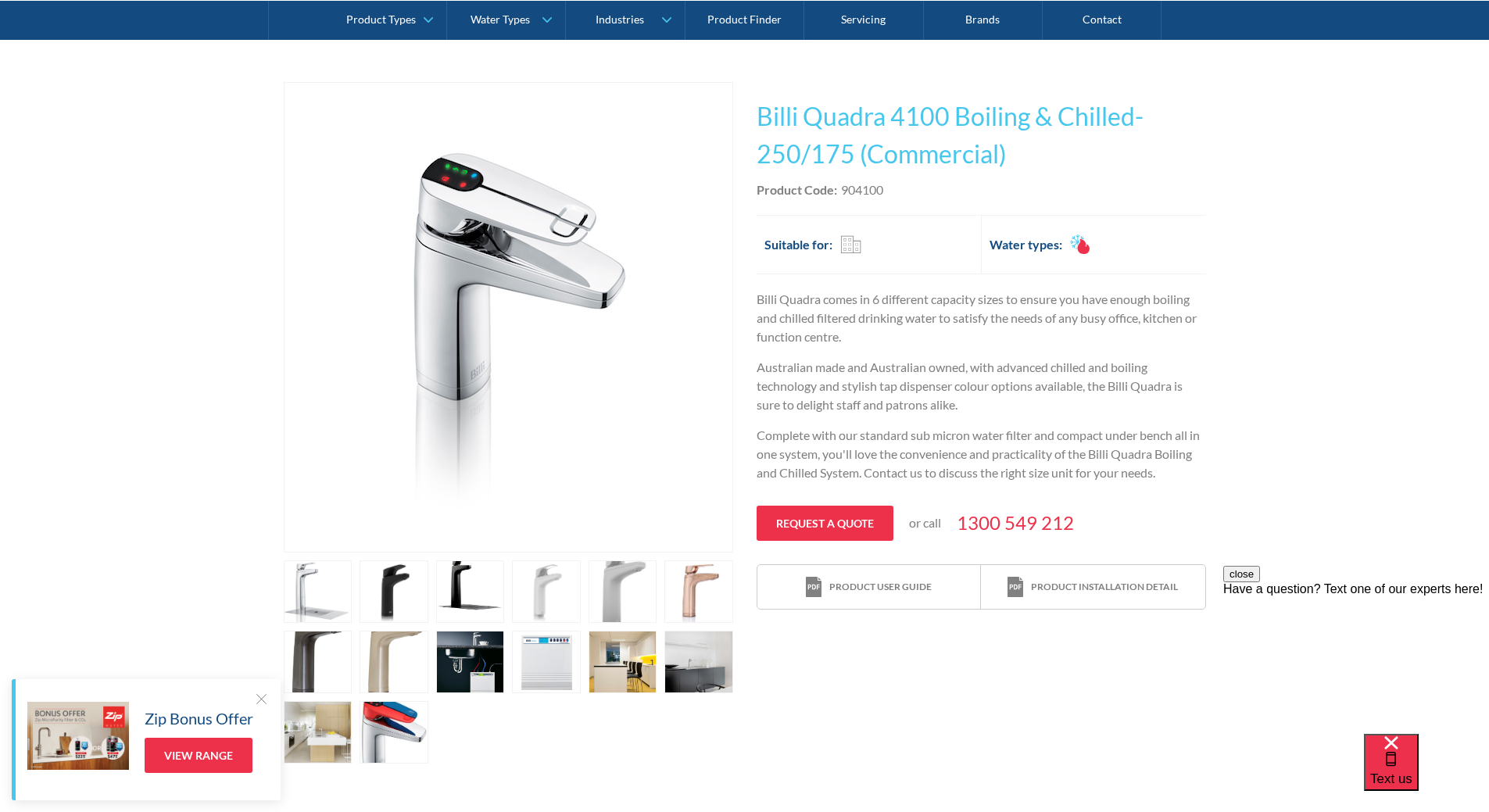
scroll to position [234, 0]
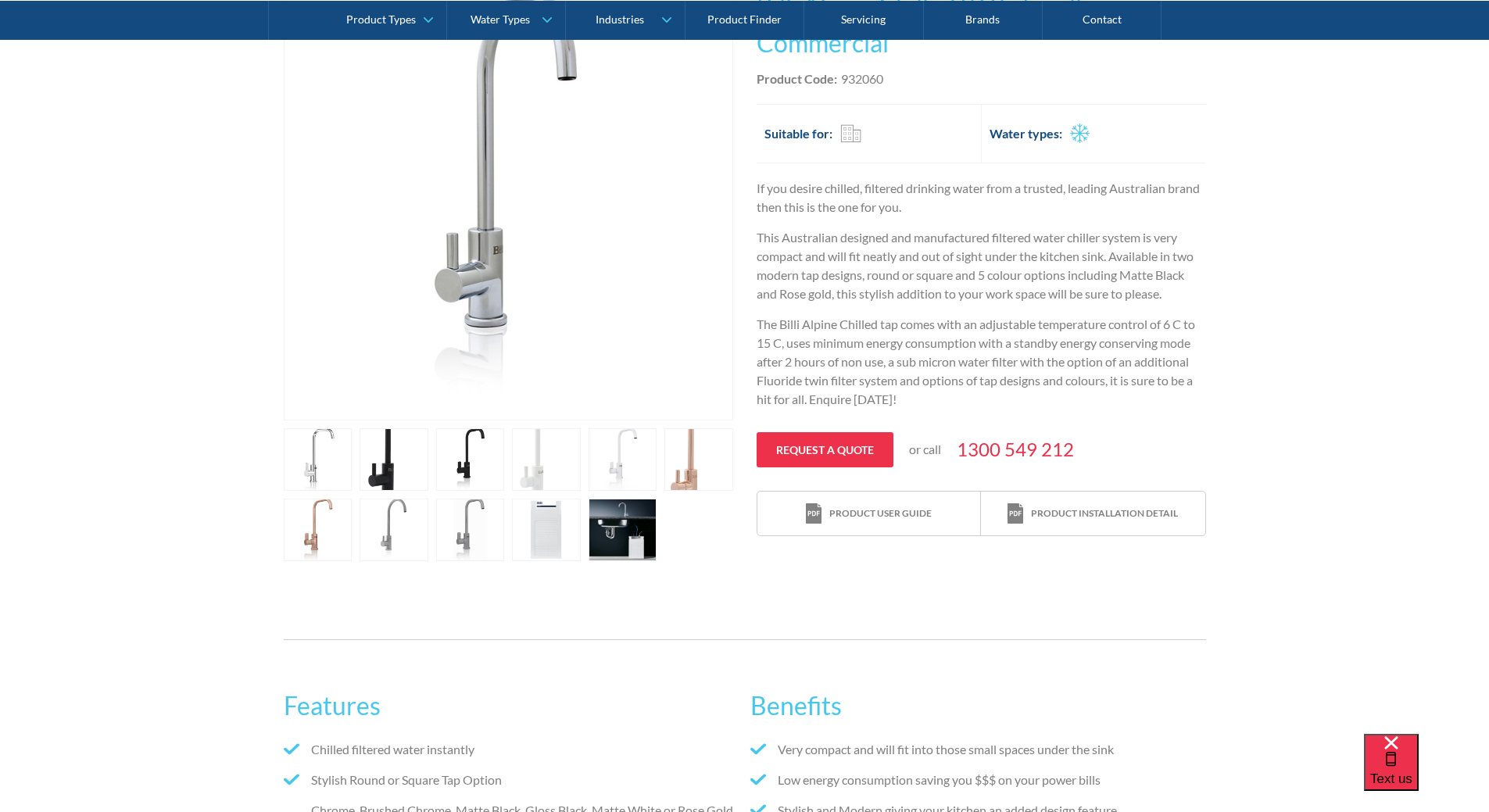
scroll to position [469, 0]
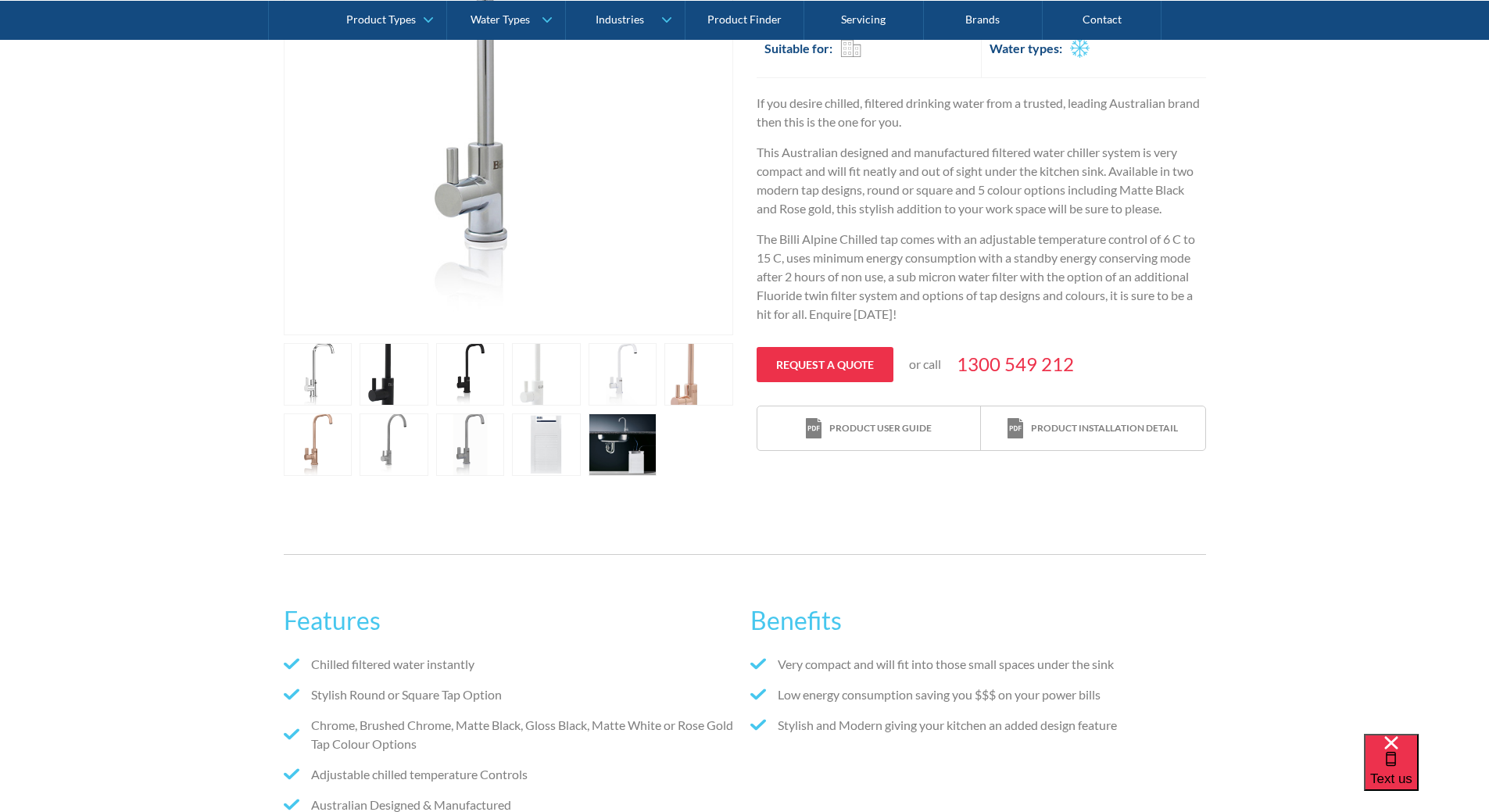
click at [629, 432] on link "open lightbox" at bounding box center [622, 444] width 69 height 62
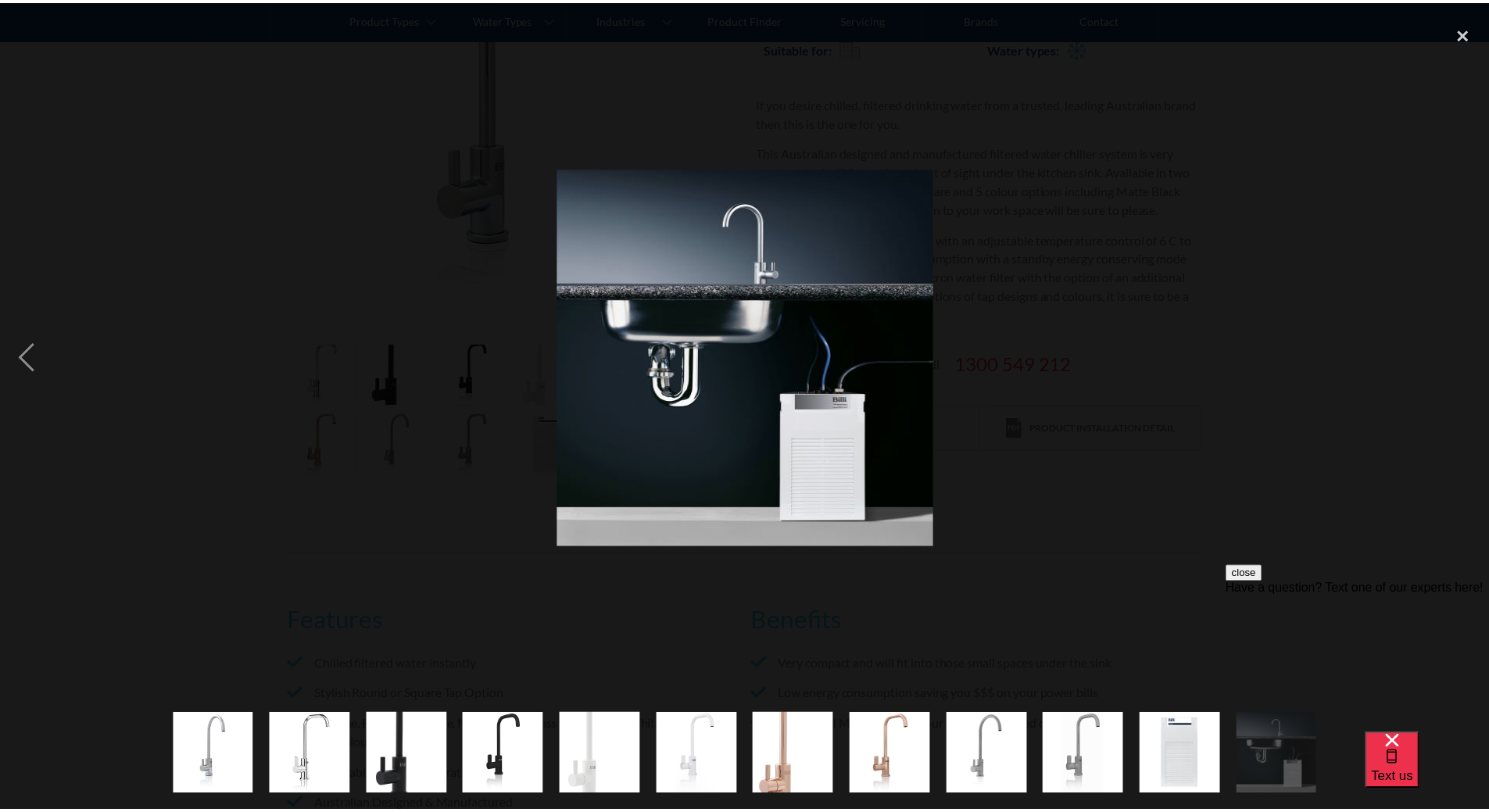
scroll to position [0, 0]
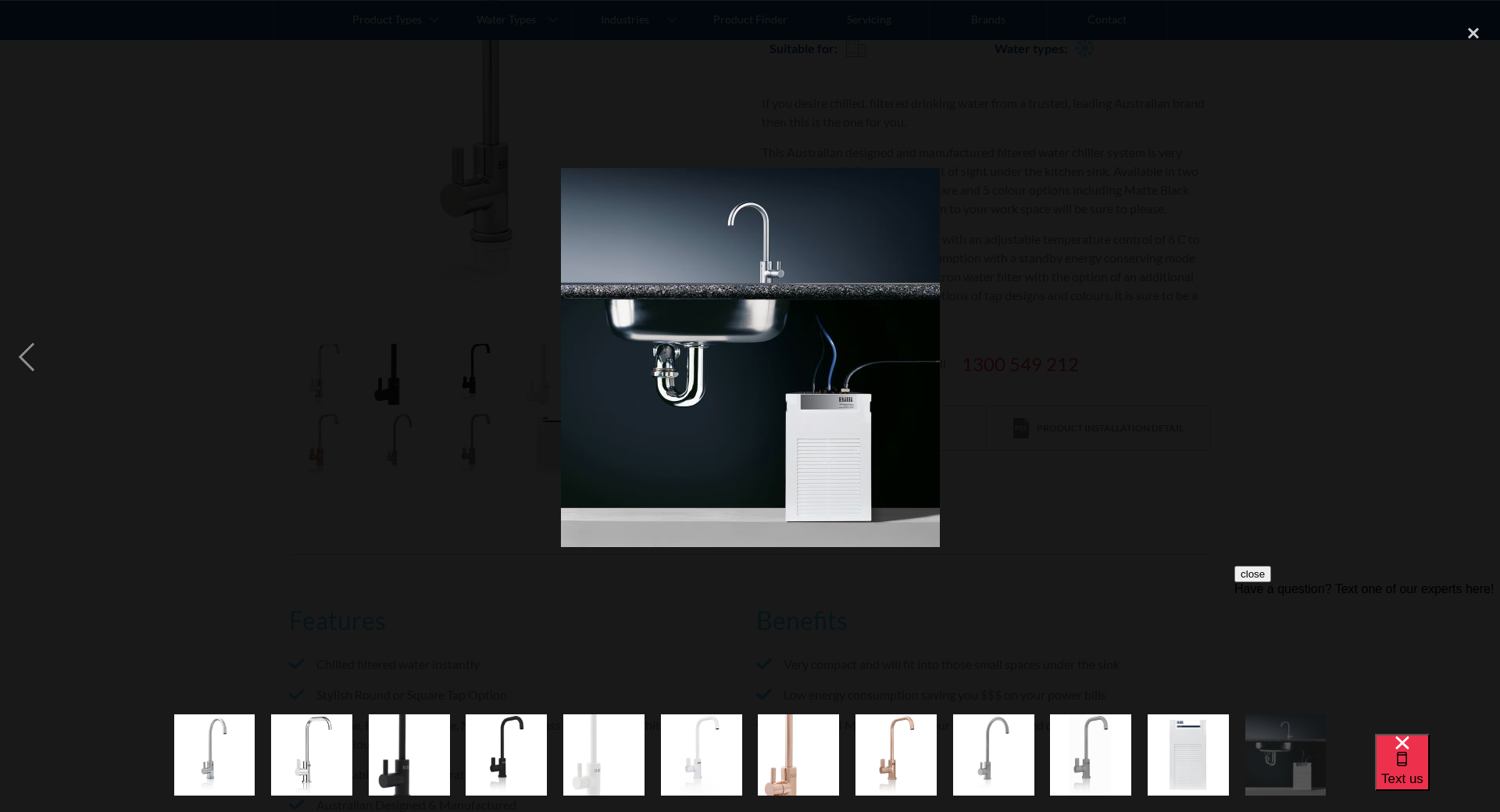
click at [1228, 480] on div at bounding box center [750, 358] width 1500 height 682
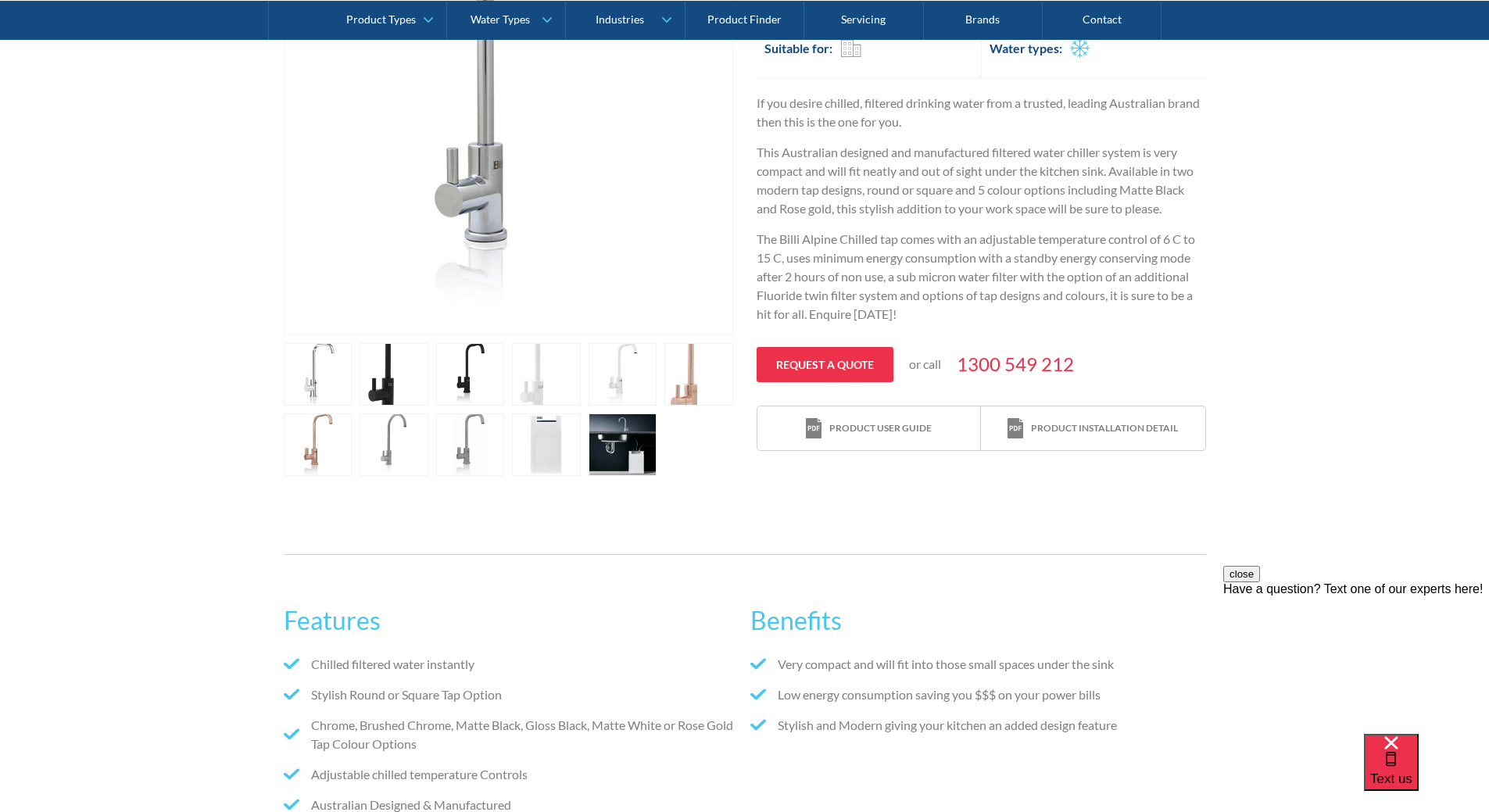
click at [368, 364] on link "open lightbox" at bounding box center [393, 374] width 69 height 62
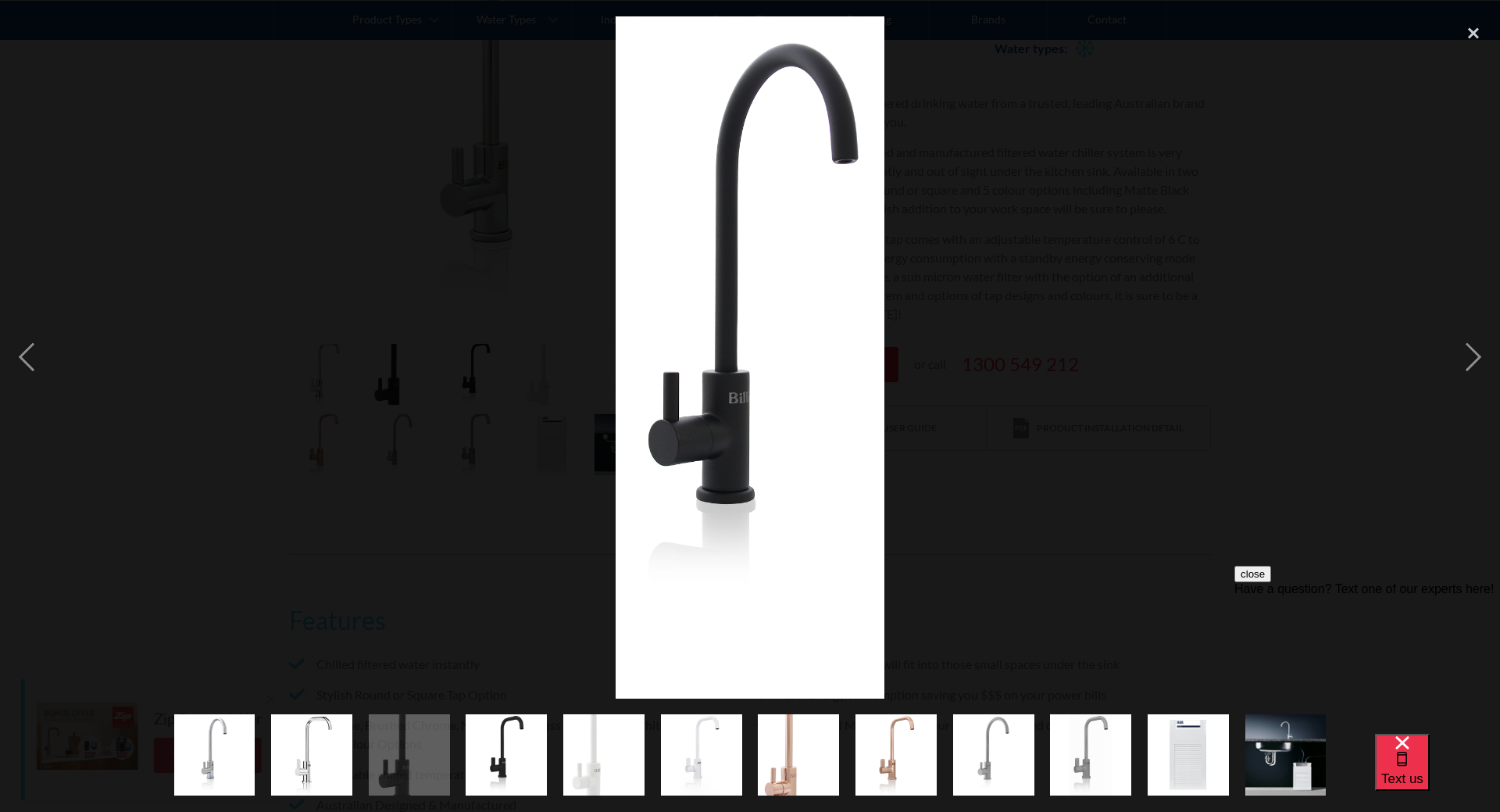
click at [1178, 321] on div at bounding box center [750, 358] width 1500 height 682
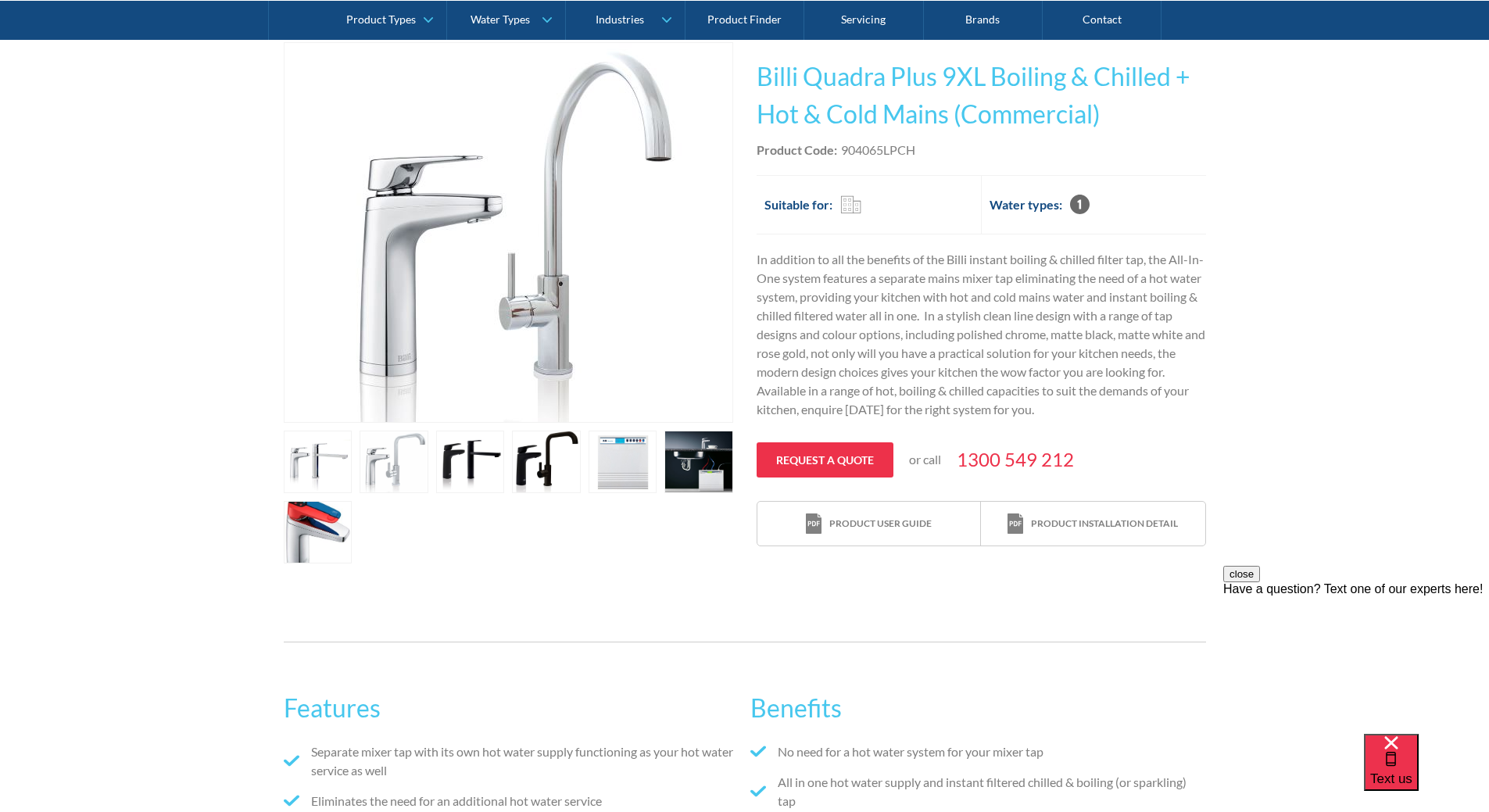
click at [701, 464] on link "open lightbox" at bounding box center [698, 462] width 69 height 62
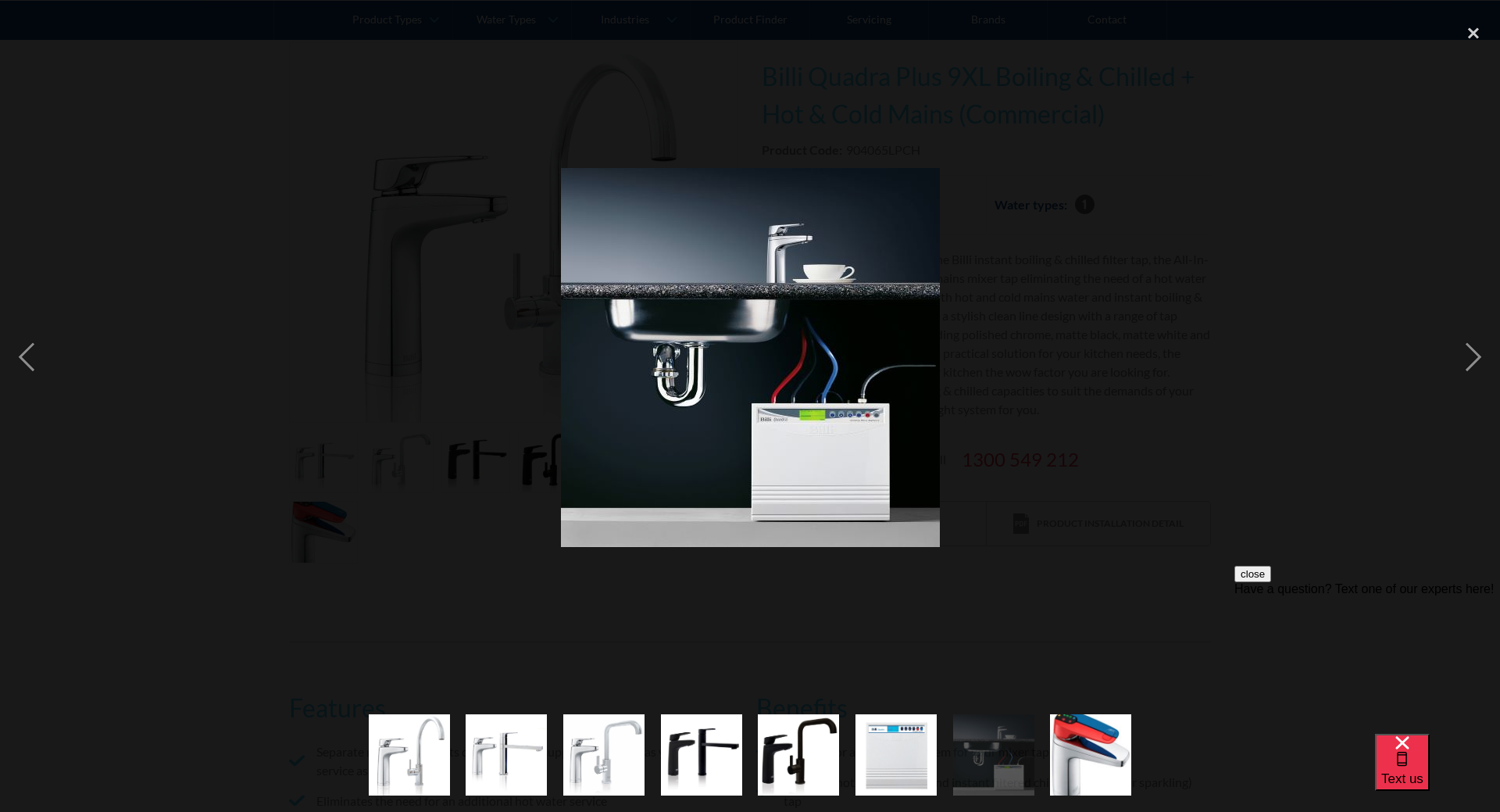
click at [1076, 312] on div at bounding box center [750, 358] width 1500 height 682
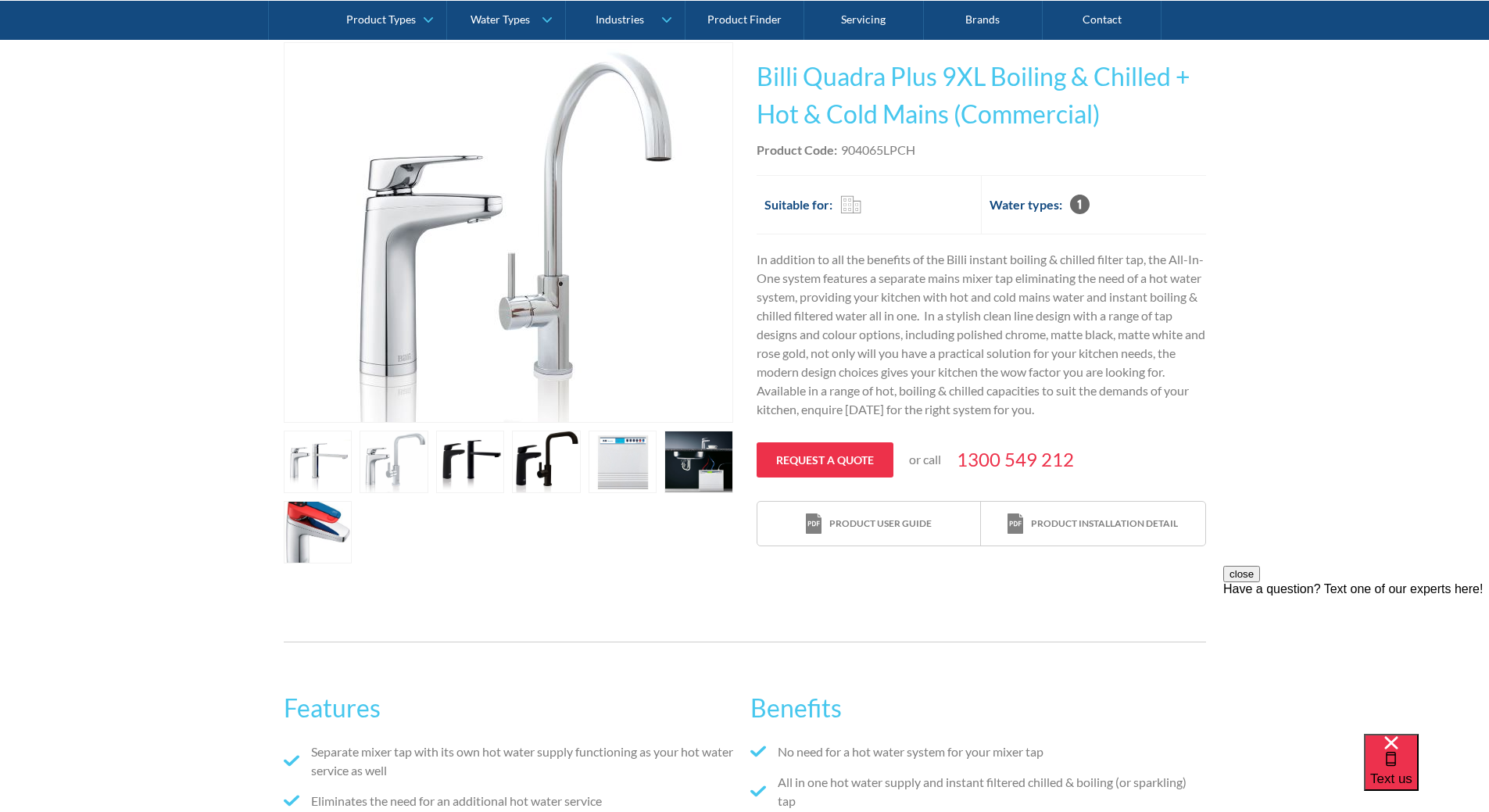
click at [538, 456] on link "open lightbox" at bounding box center [546, 462] width 69 height 62
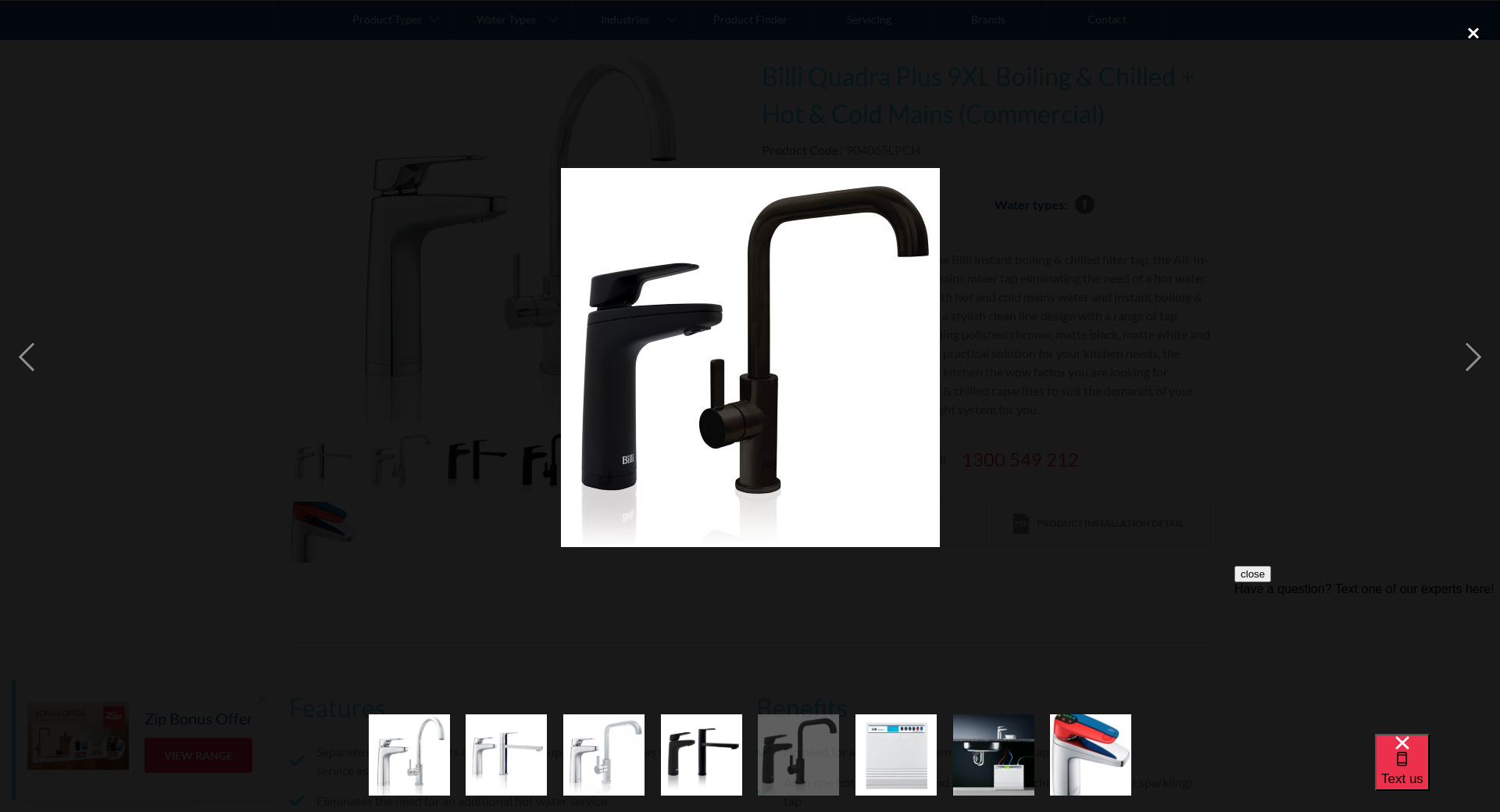
click at [1475, 34] on div "close lightbox" at bounding box center [1473, 34] width 53 height 35
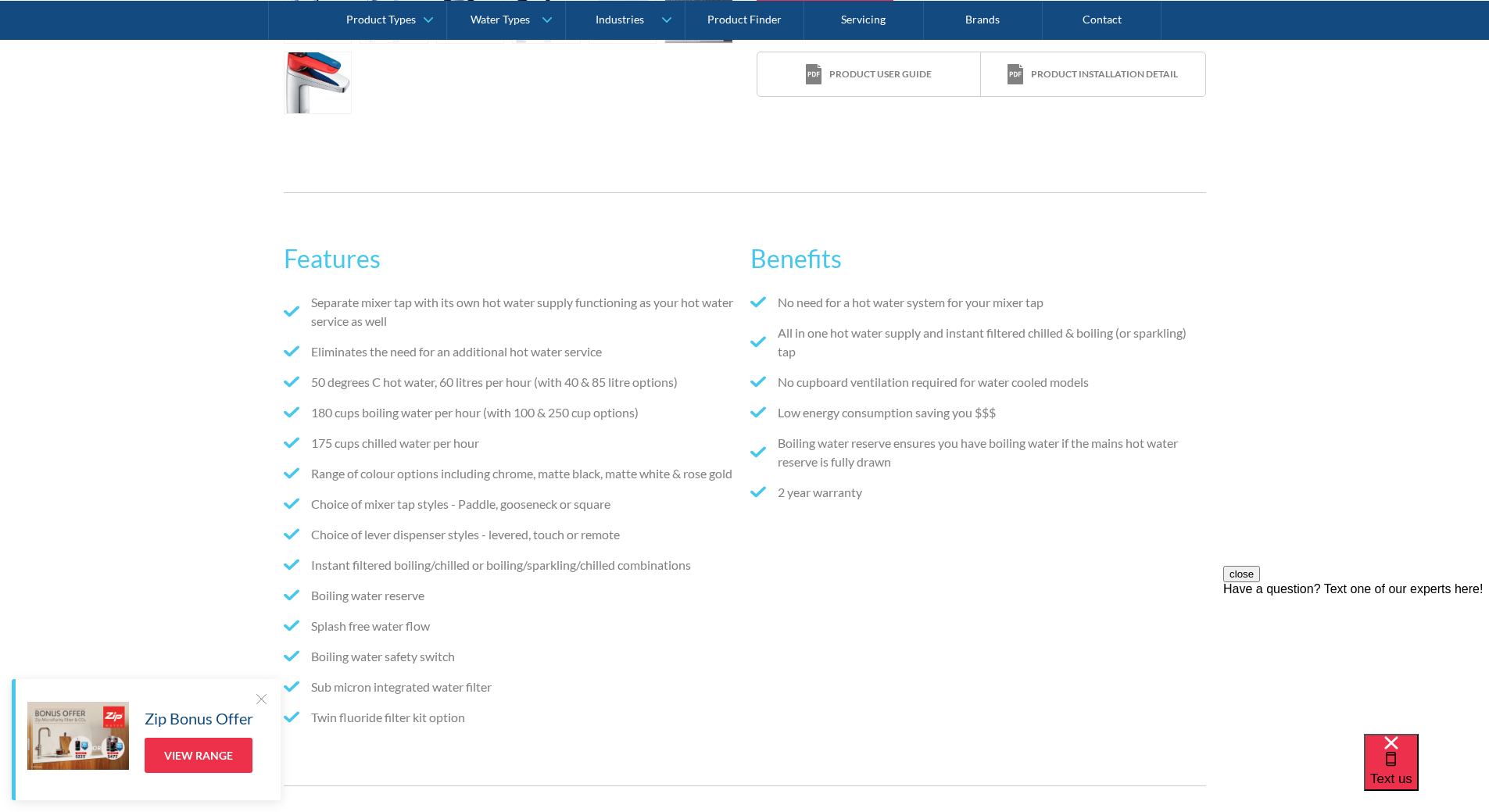
scroll to position [781, 0]
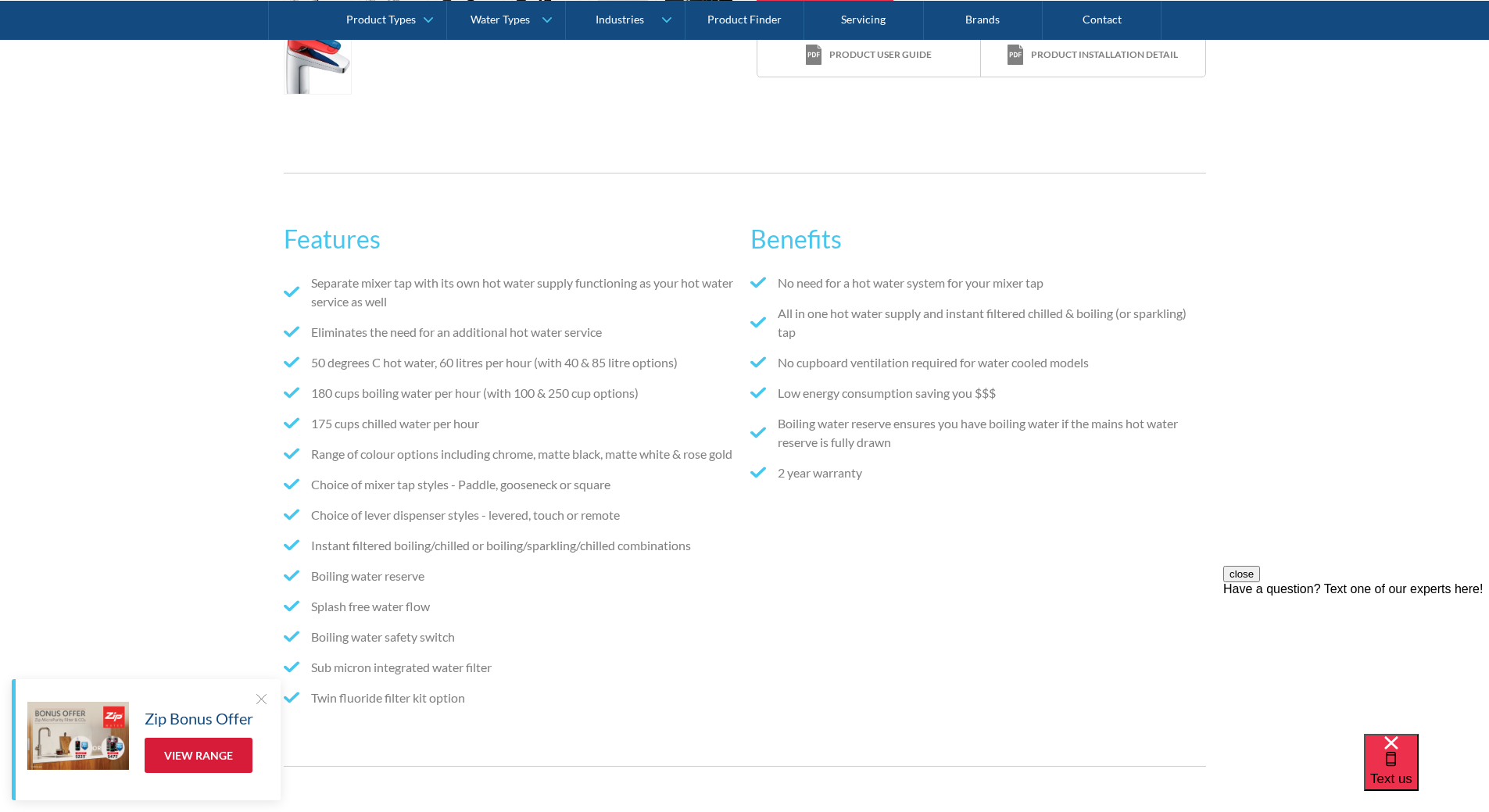
click at [209, 754] on link "View Range" at bounding box center [198, 755] width 108 height 35
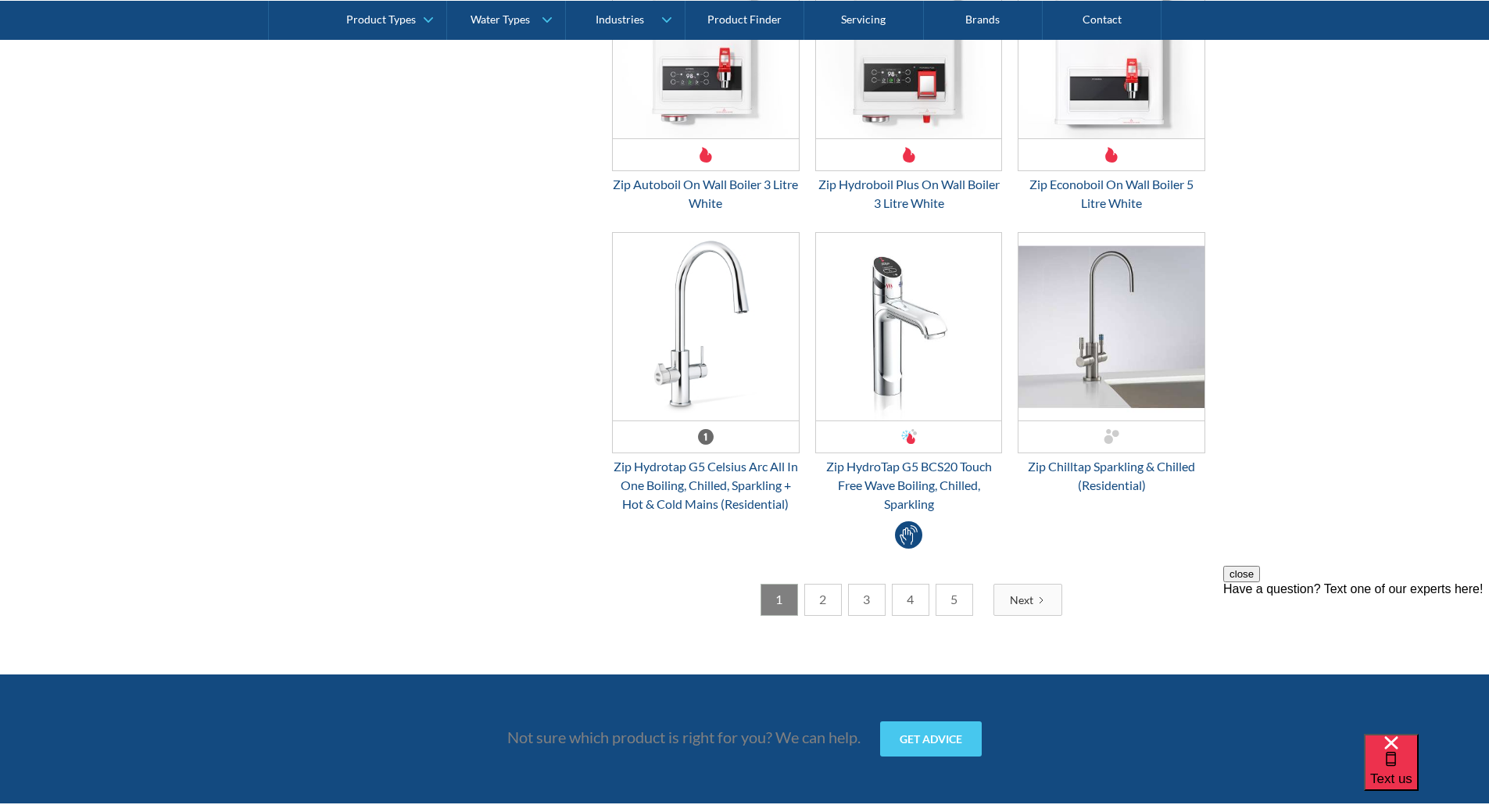
scroll to position [4140, 0]
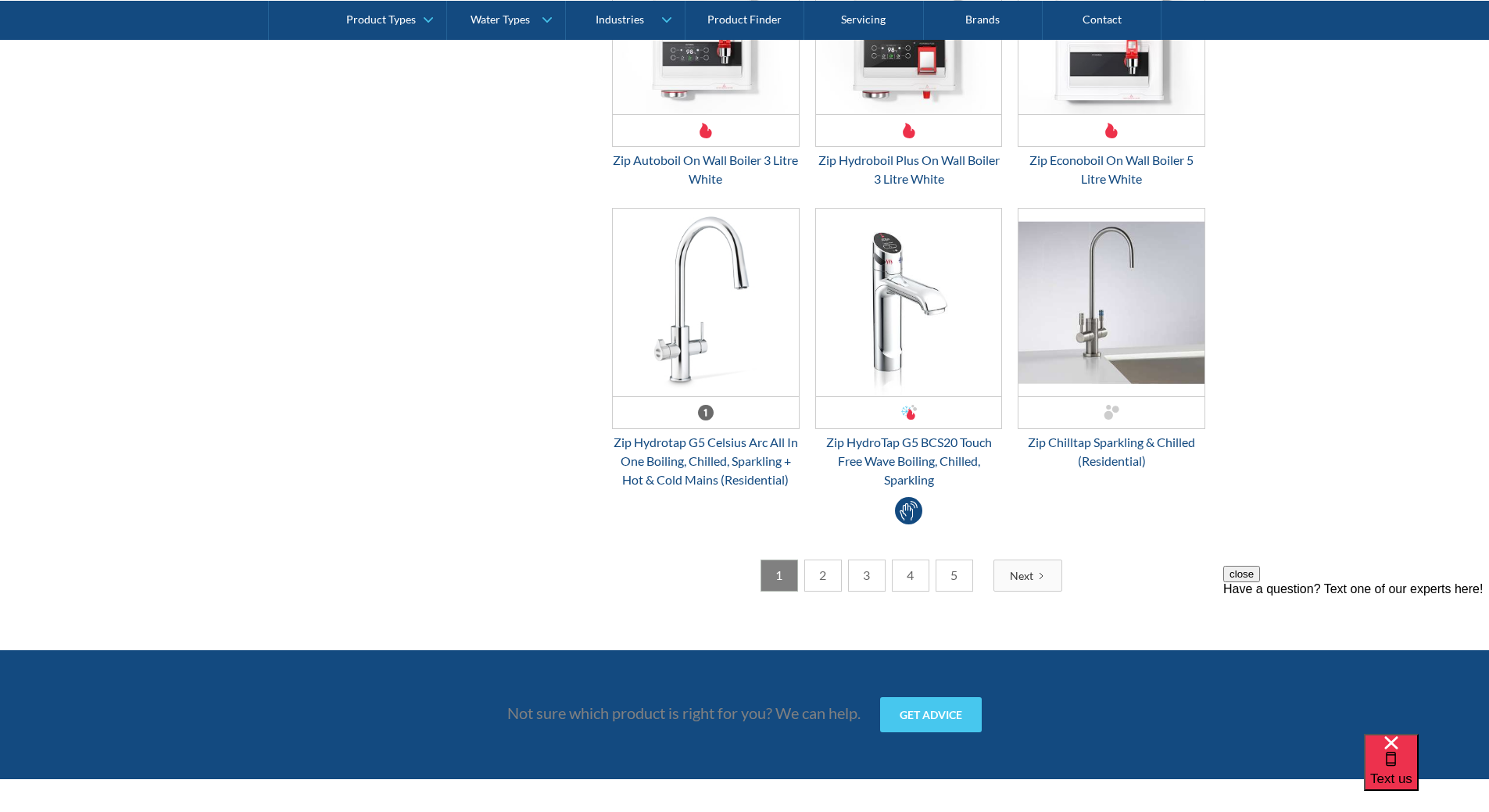
click at [821, 585] on link "2" at bounding box center [822, 575] width 37 height 32
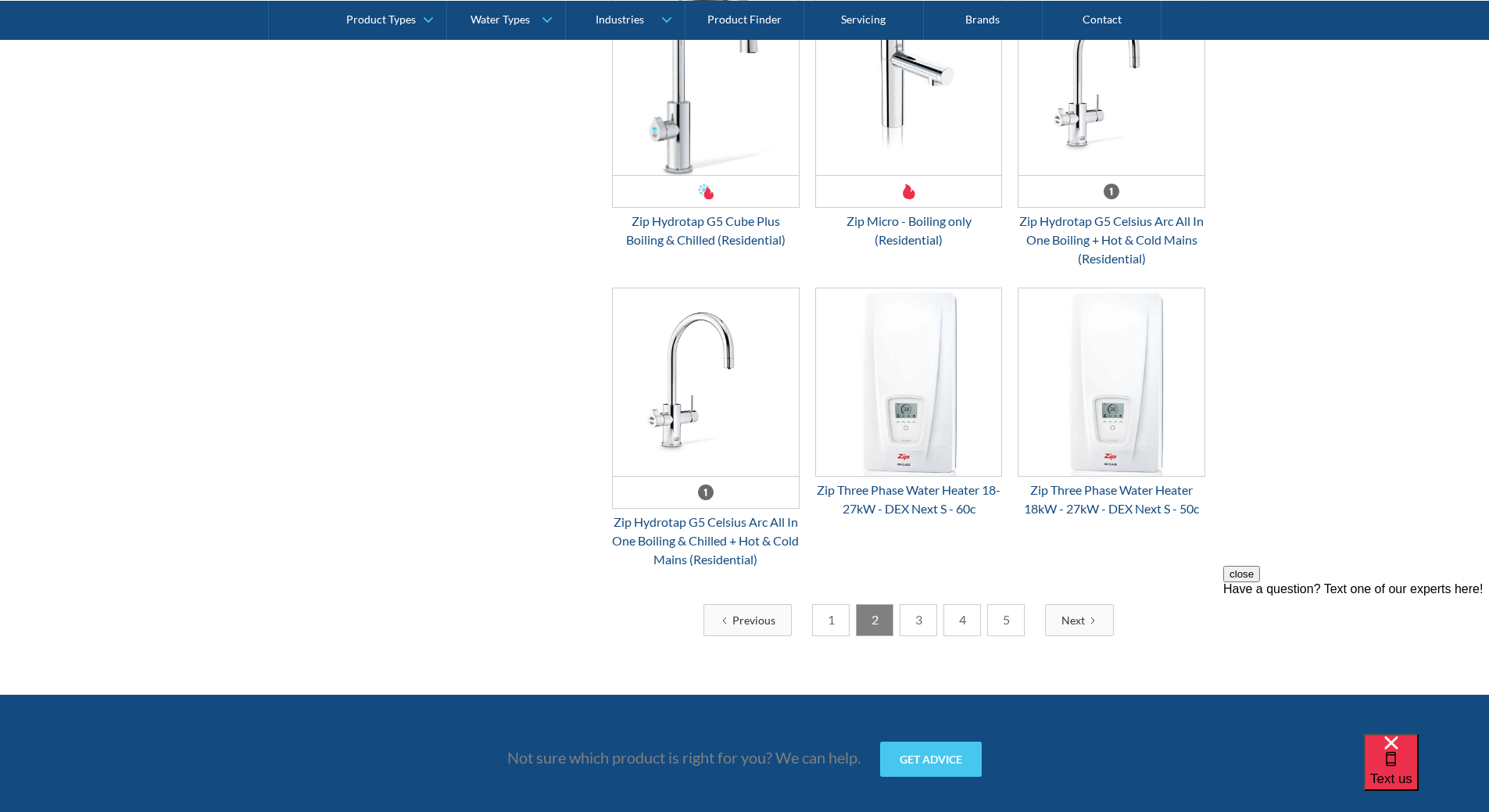
scroll to position [3984, 0]
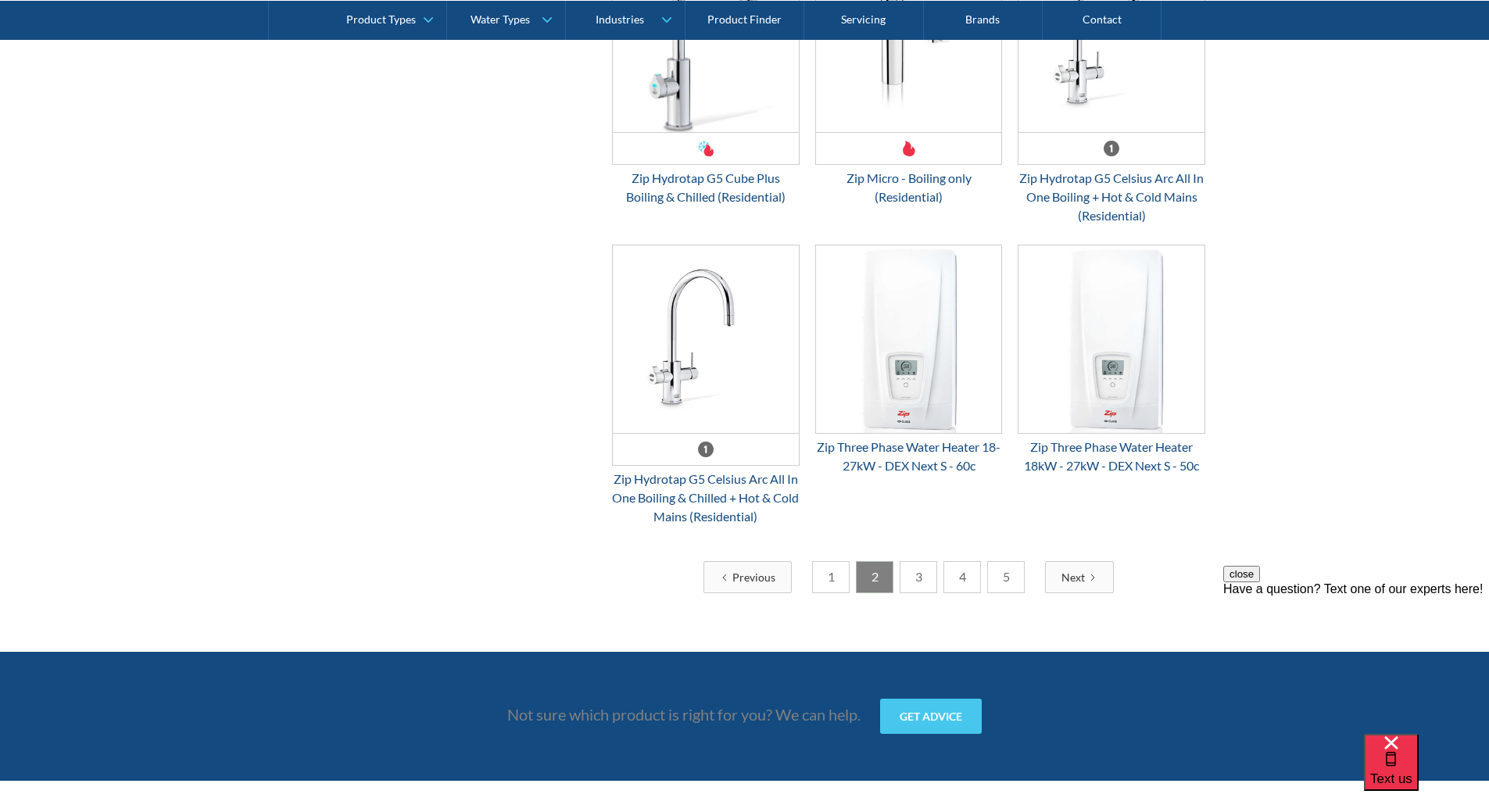
click at [910, 593] on link "3" at bounding box center [917, 576] width 37 height 32
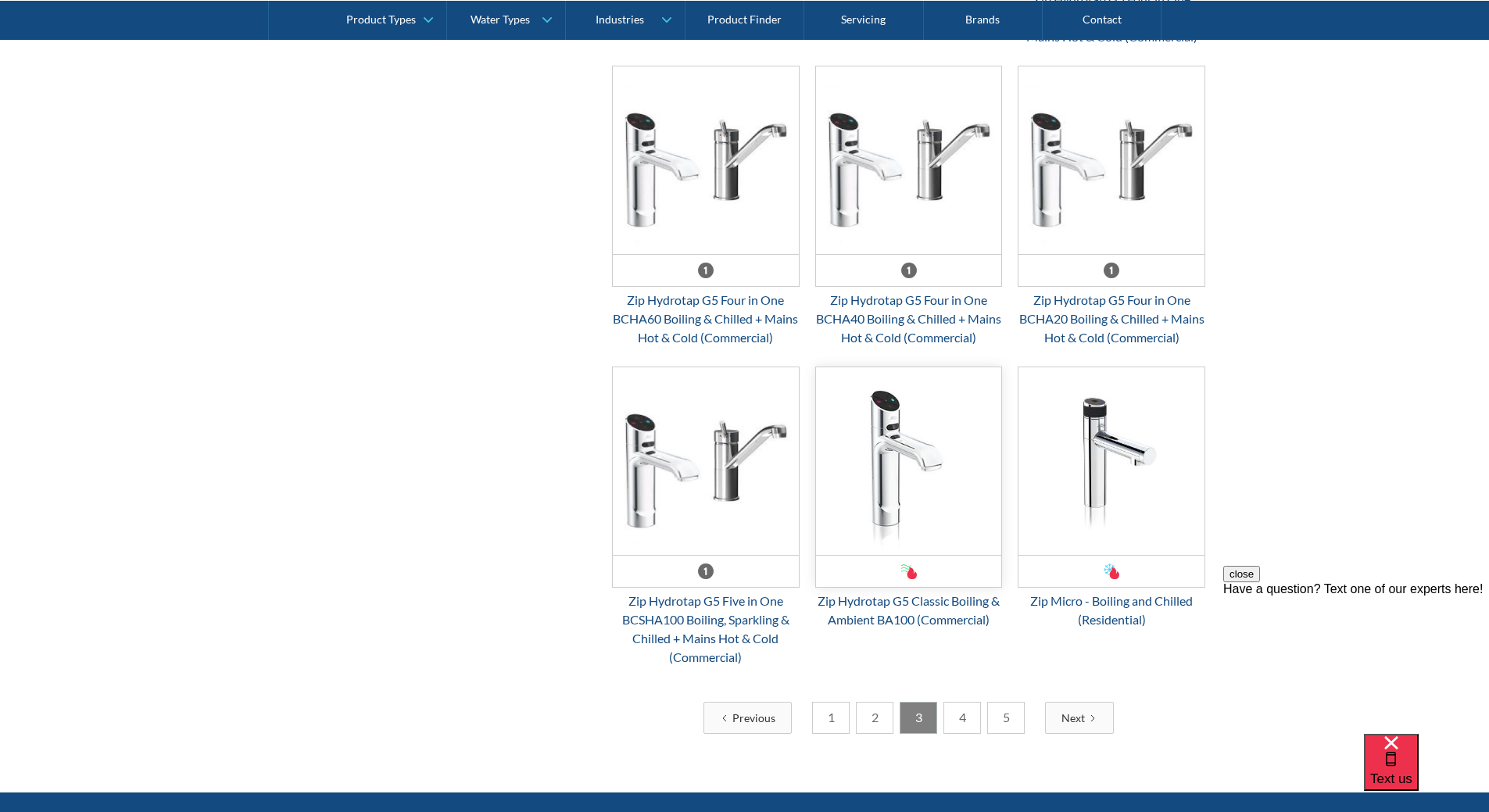
scroll to position [3828, 0]
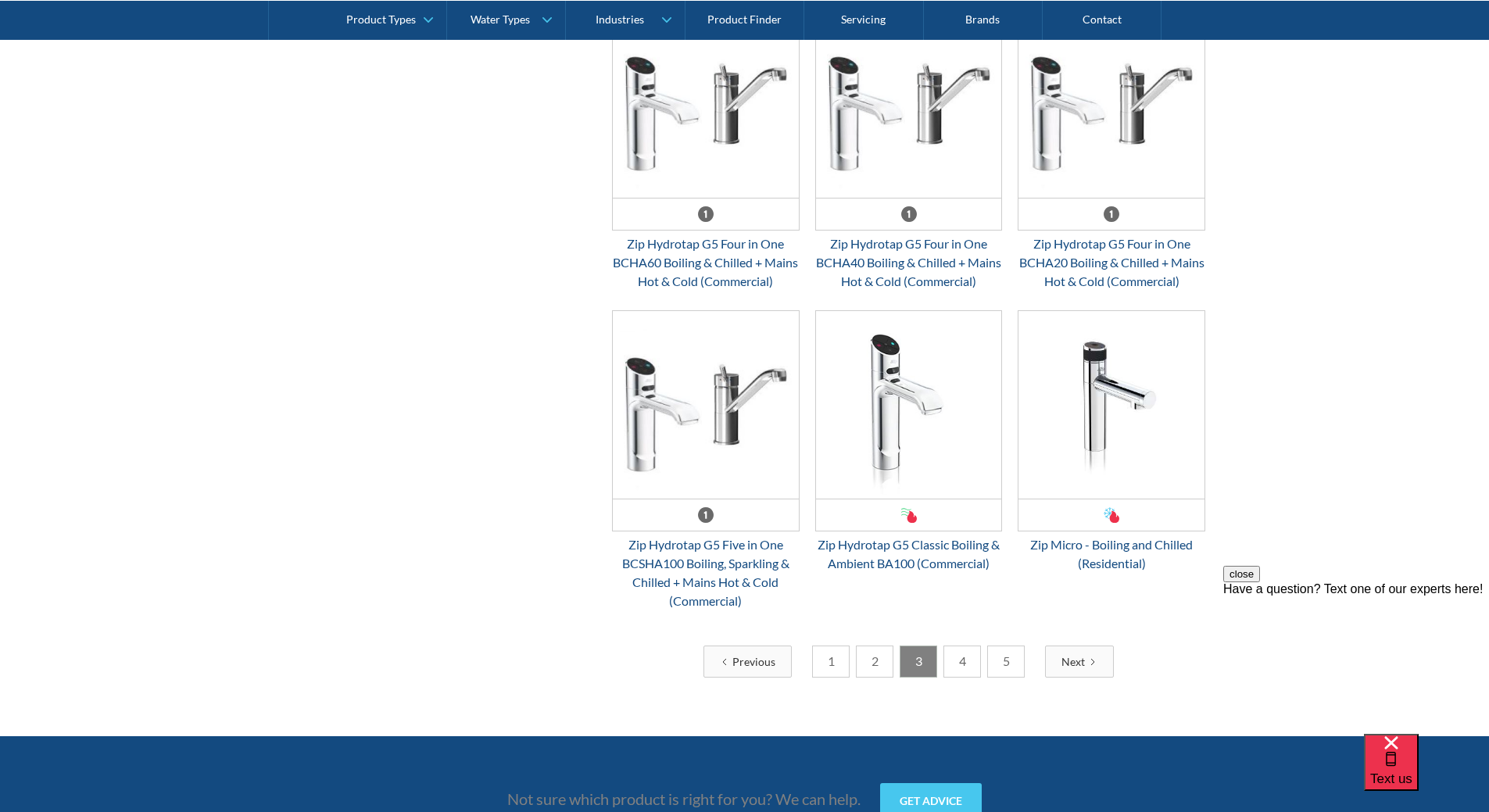
click at [959, 678] on link "4" at bounding box center [961, 661] width 37 height 32
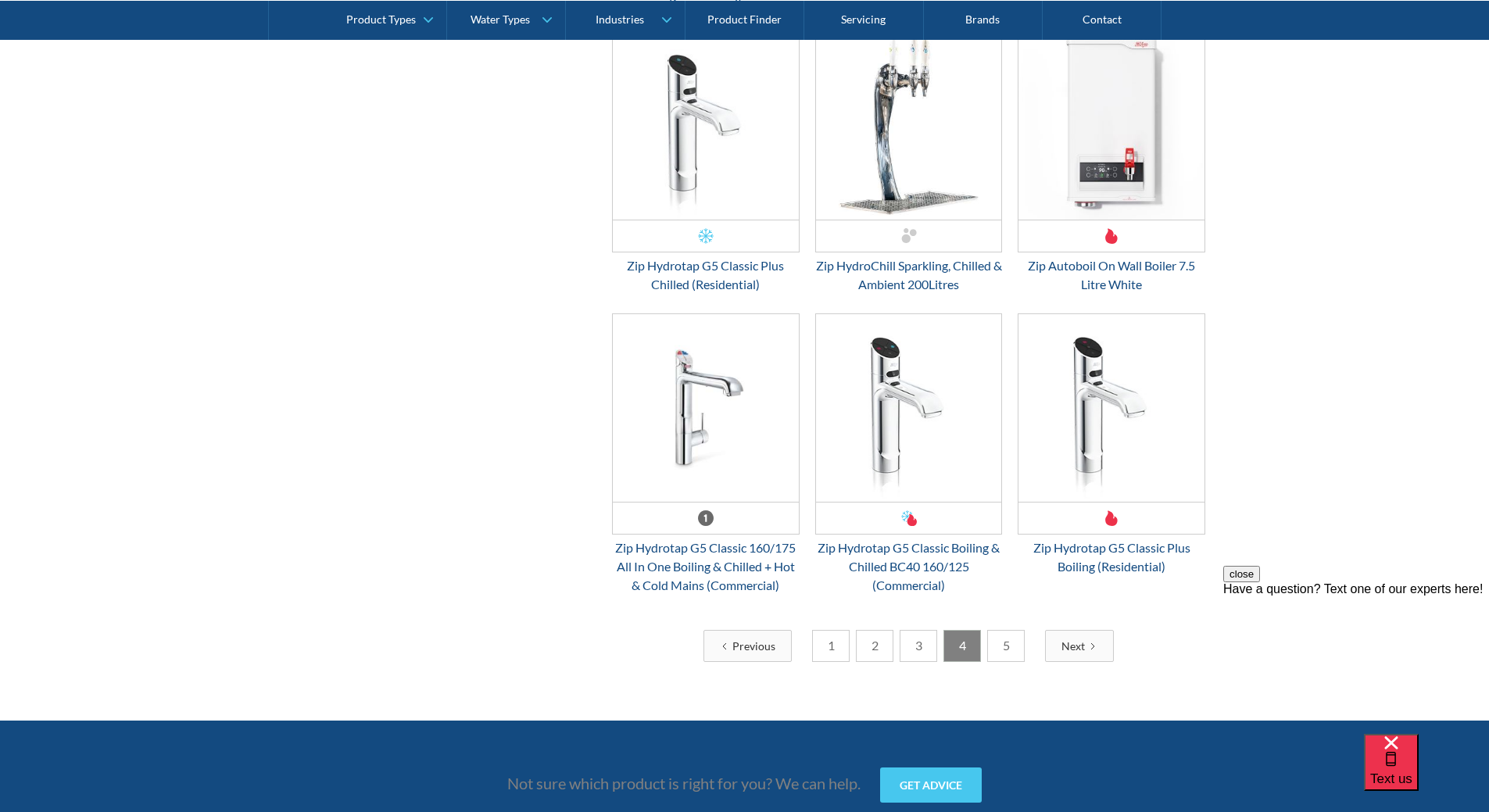
scroll to position [3984, 0]
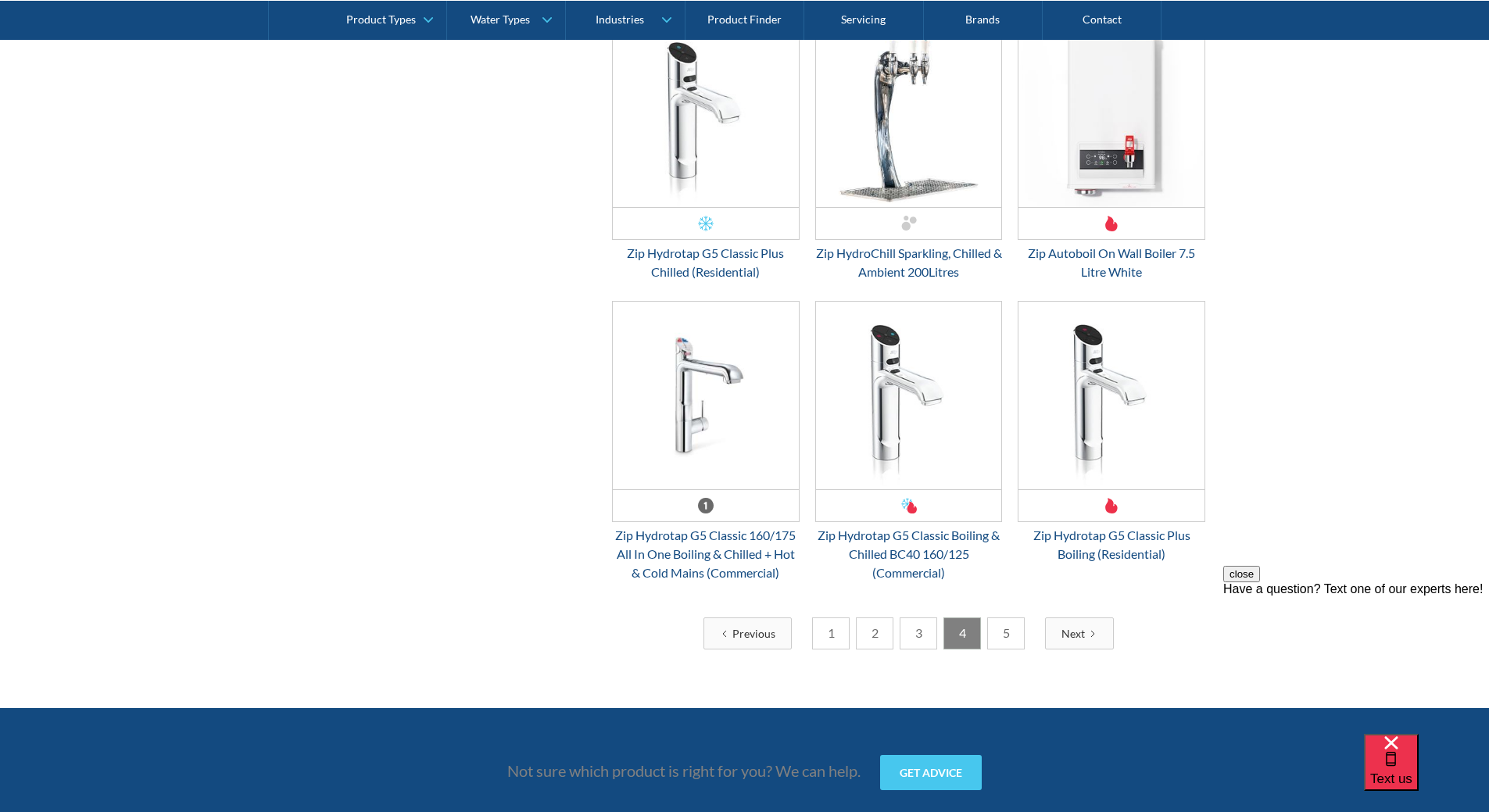
click at [1004, 641] on link "5" at bounding box center [1005, 633] width 37 height 32
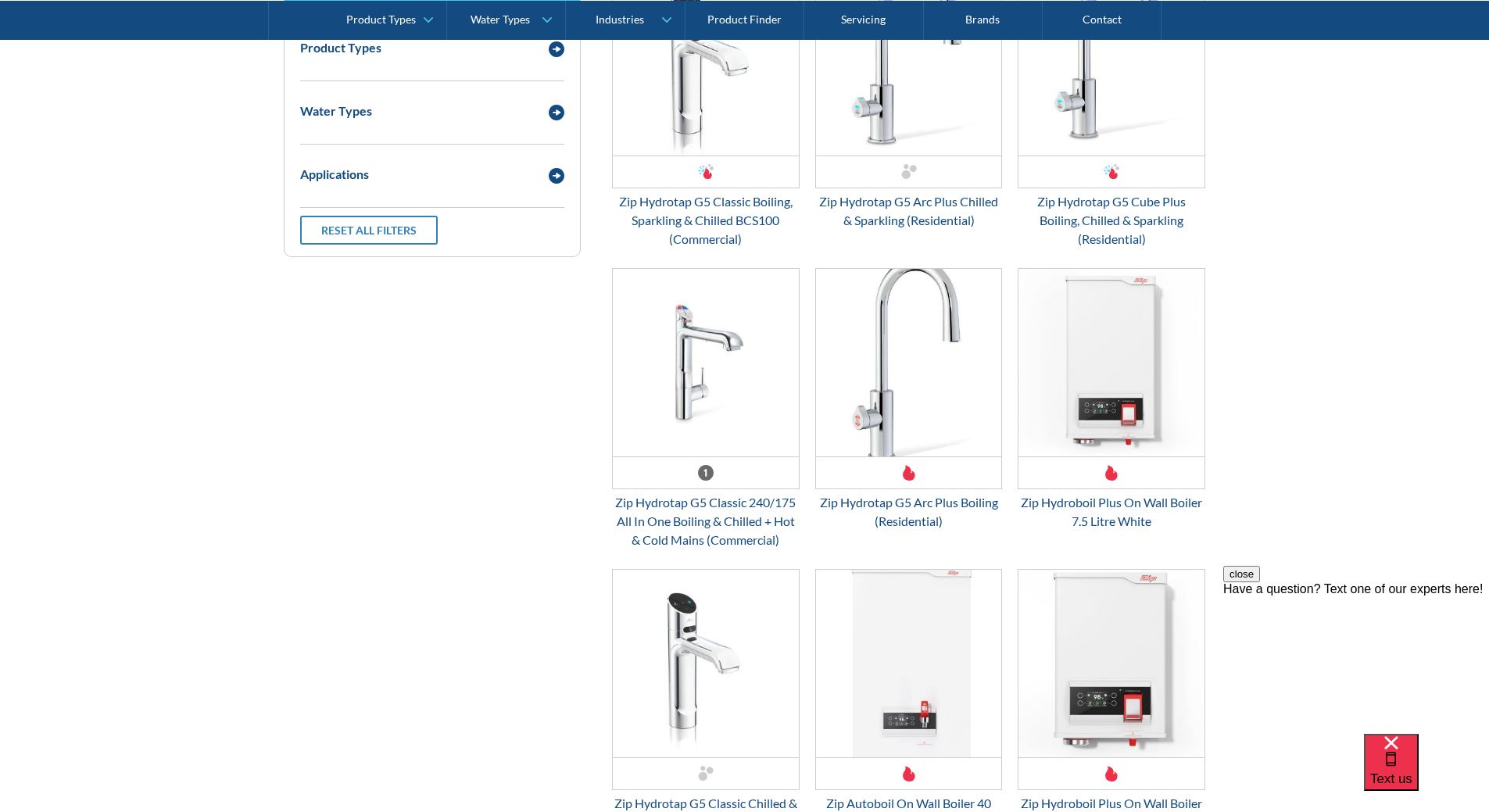
scroll to position [2031, 0]
